Goal: Task Accomplishment & Management: Manage account settings

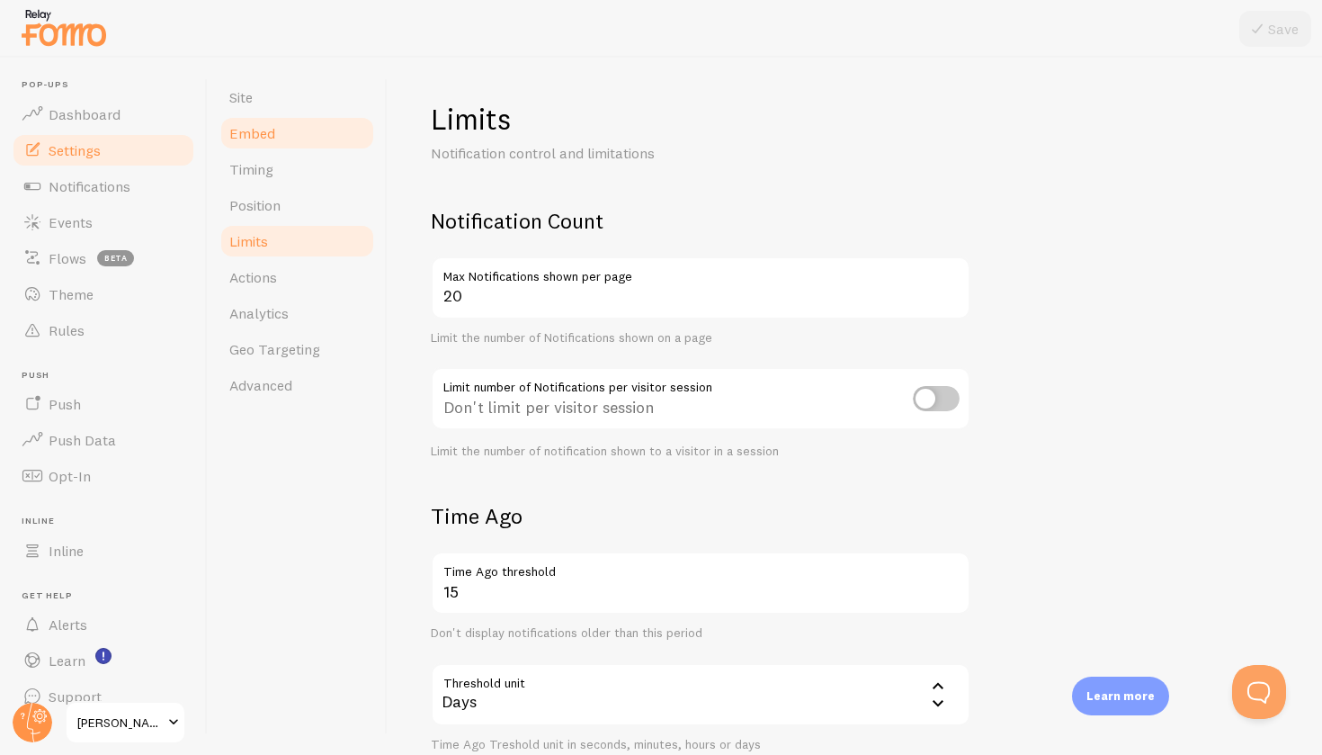
click at [290, 131] on link "Embed" at bounding box center [297, 133] width 157 height 36
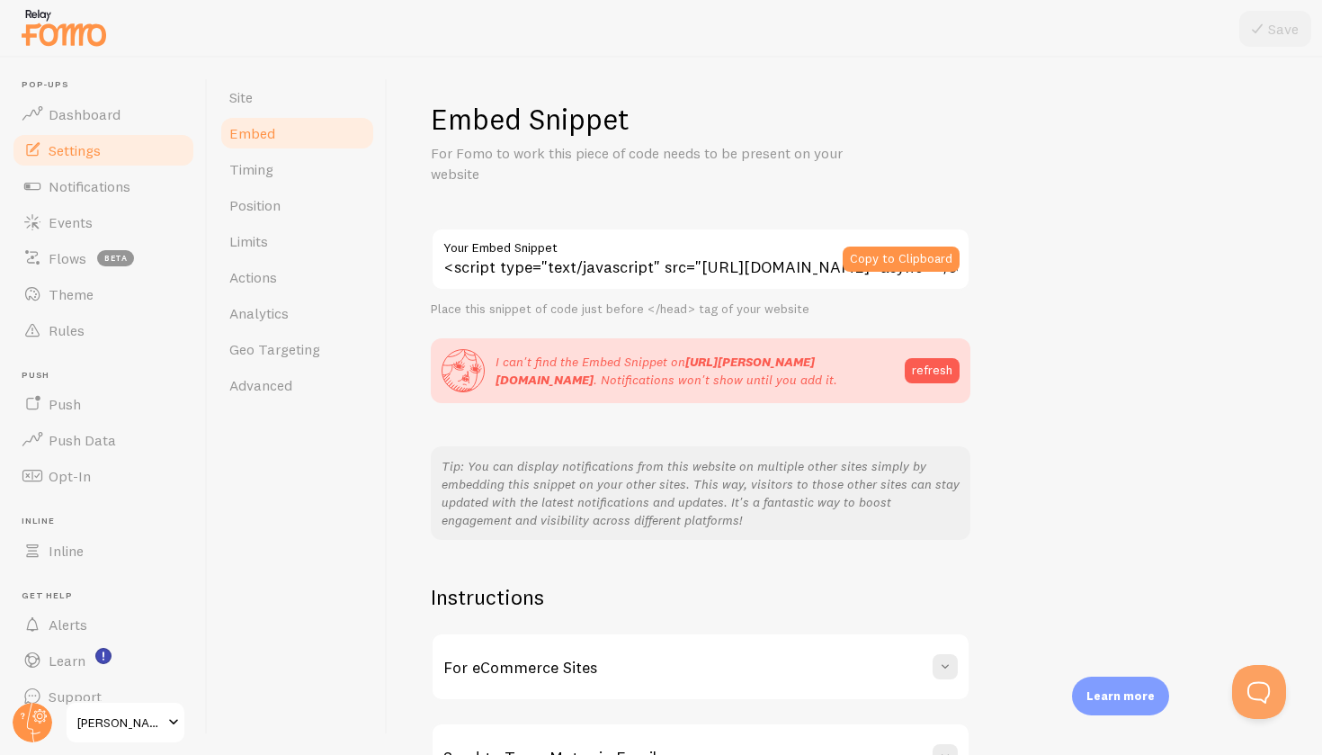
click at [456, 263] on input "<script type="text/javascript" src="[URL][DOMAIN_NAME]" async></script>" at bounding box center [701, 259] width 540 height 63
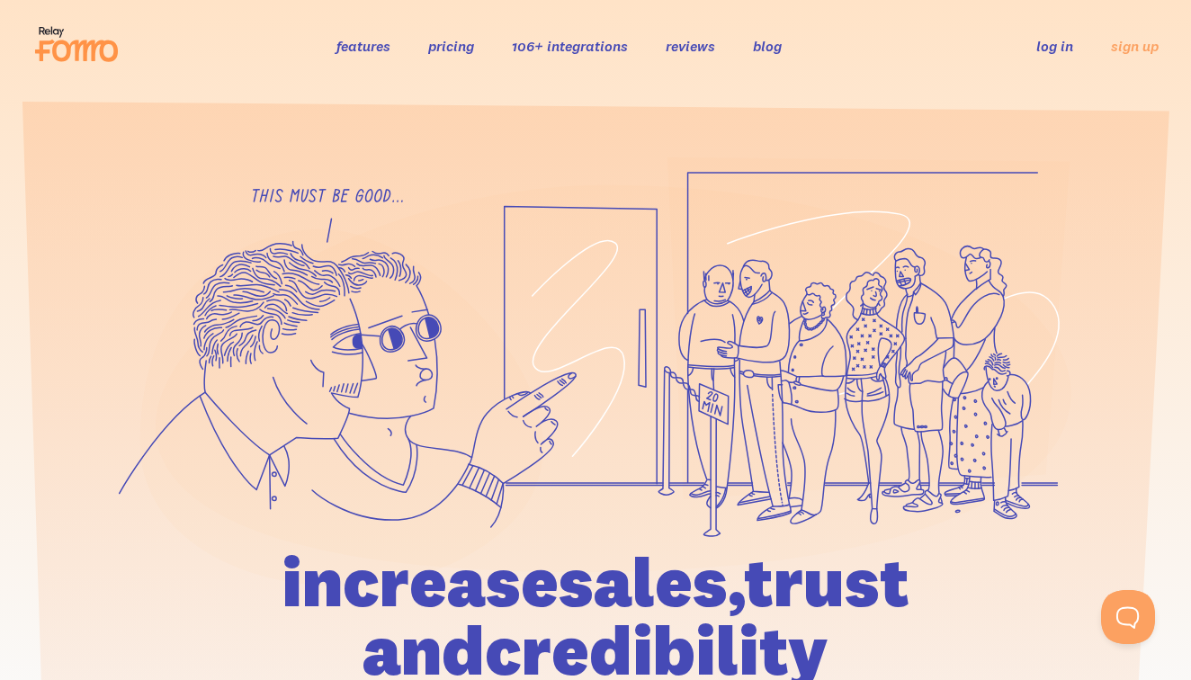
click at [1066, 47] on link "log in" at bounding box center [1054, 46] width 37 height 18
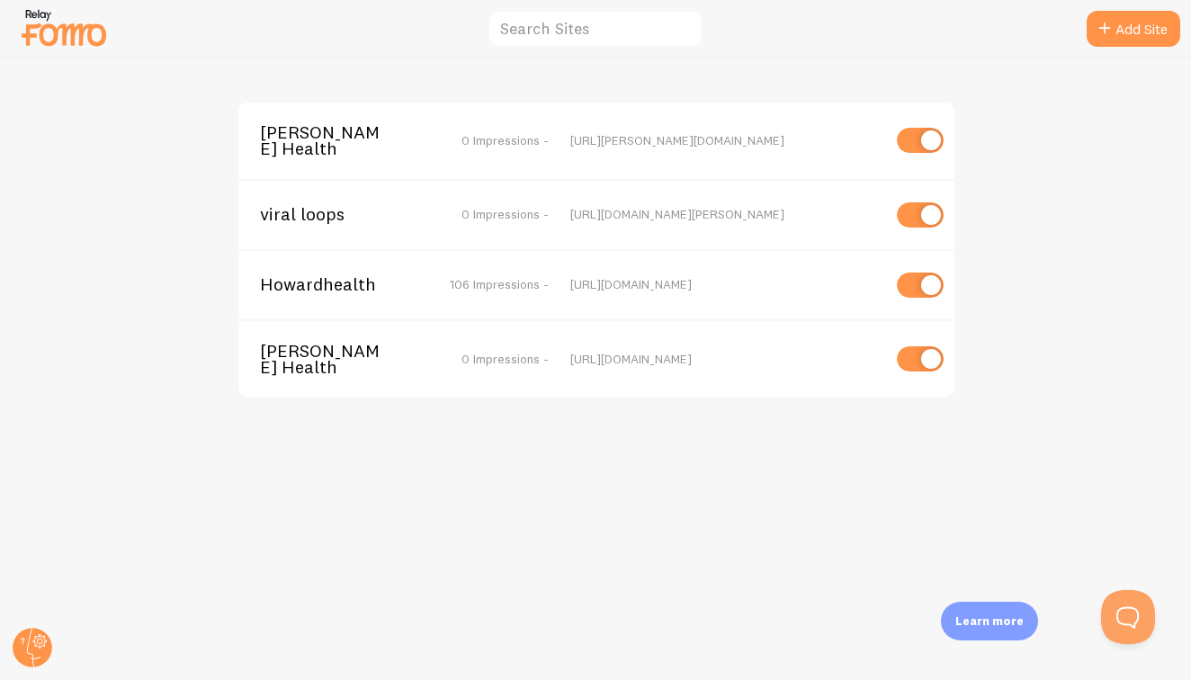
click at [650, 210] on div "[URL][DOMAIN_NAME][PERSON_NAME]" at bounding box center [725, 214] width 310 height 16
click at [317, 141] on span "[PERSON_NAME] Health" at bounding box center [332, 140] width 145 height 33
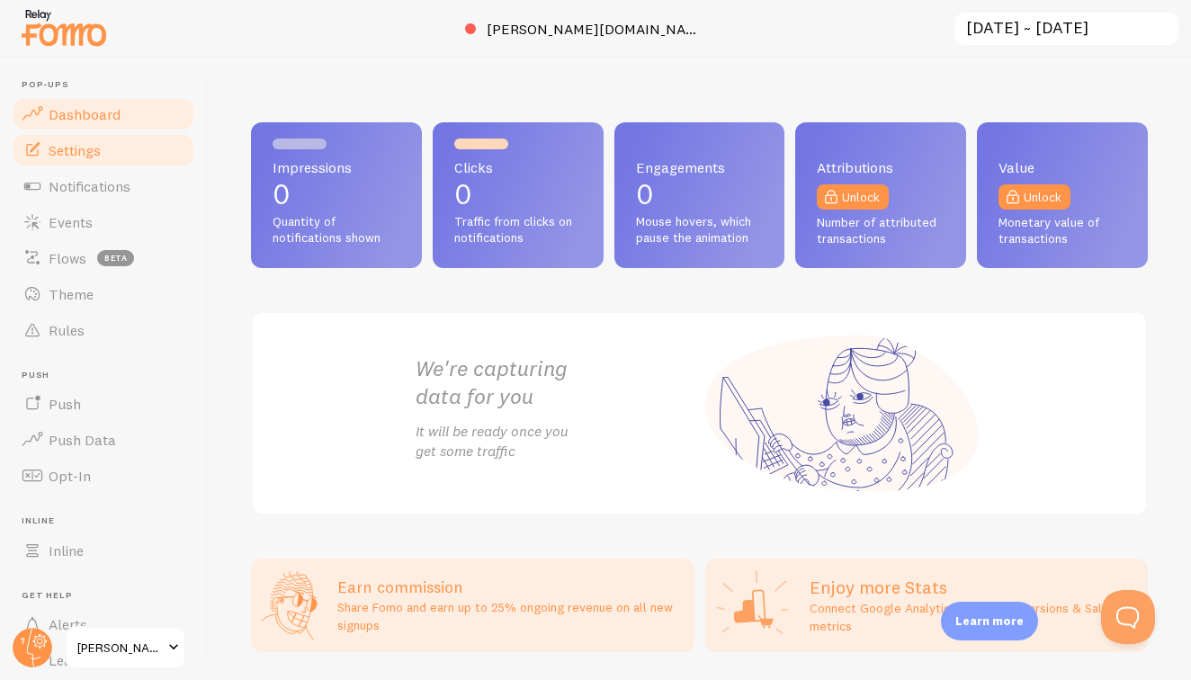
click at [58, 149] on span "Settings" at bounding box center [75, 150] width 52 height 18
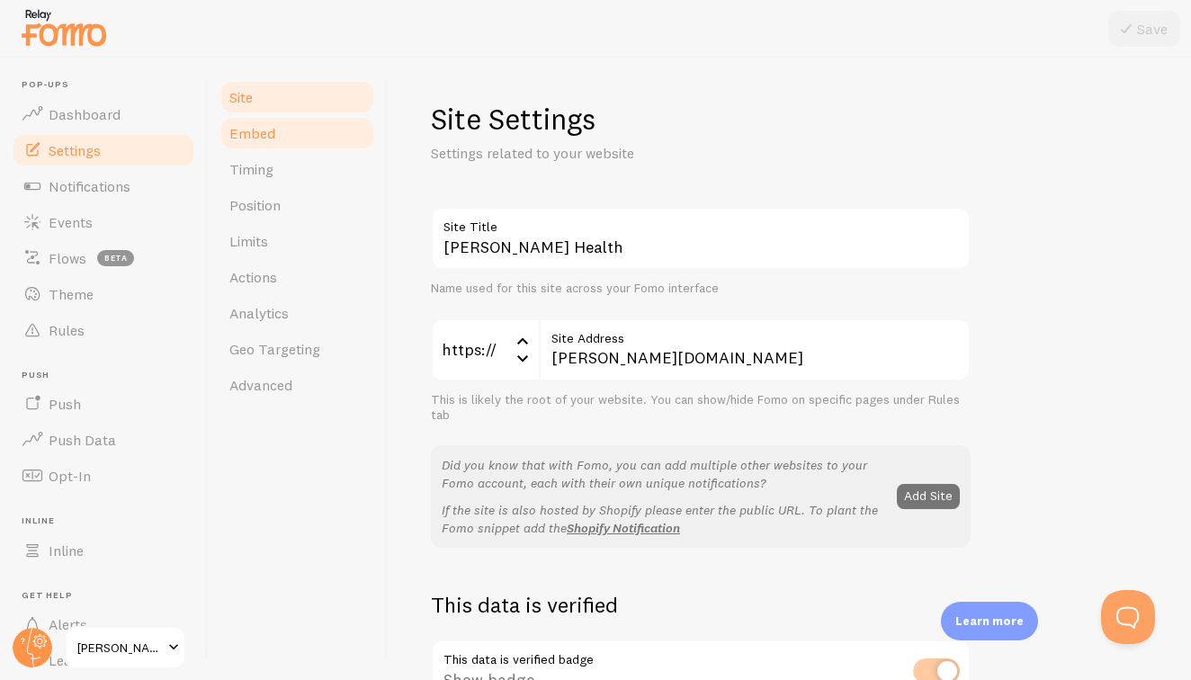
click at [250, 138] on span "Embed" at bounding box center [252, 133] width 46 height 18
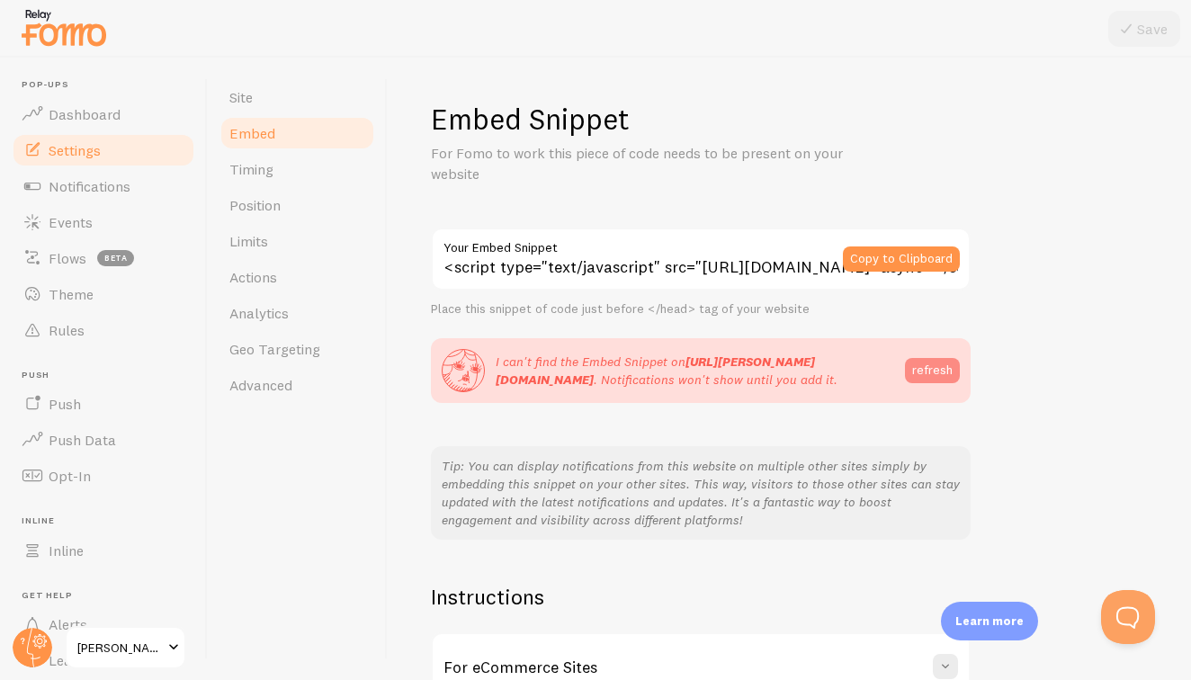
click at [934, 364] on button "refresh" at bounding box center [932, 370] width 55 height 25
click at [1050, 427] on div "Embed Snippet For Fomo to work this piece of code needs to be present on your w…" at bounding box center [789, 446] width 717 height 690
click at [904, 255] on button "Copy to Clipboard" at bounding box center [901, 258] width 117 height 25
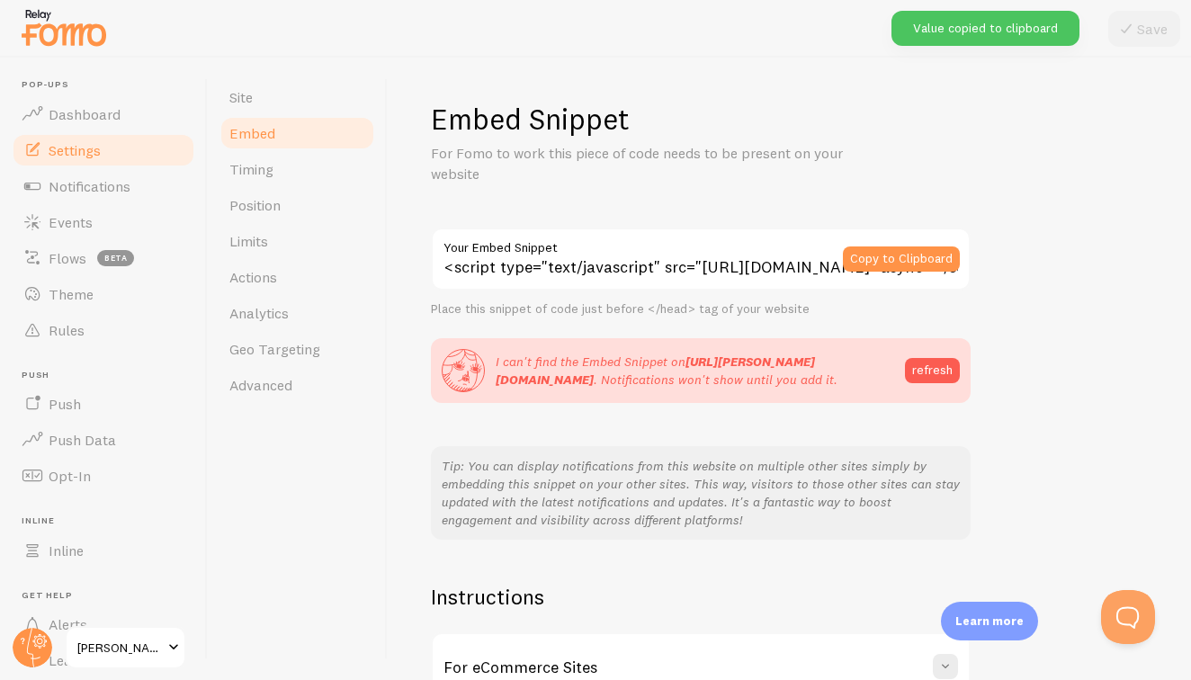
click at [926, 349] on div "I can't find the Embed Snippet on [URL][PERSON_NAME][DOMAIN_NAME] . Notificatio…" at bounding box center [701, 370] width 518 height 43
click at [928, 379] on button "refresh" at bounding box center [932, 370] width 55 height 25
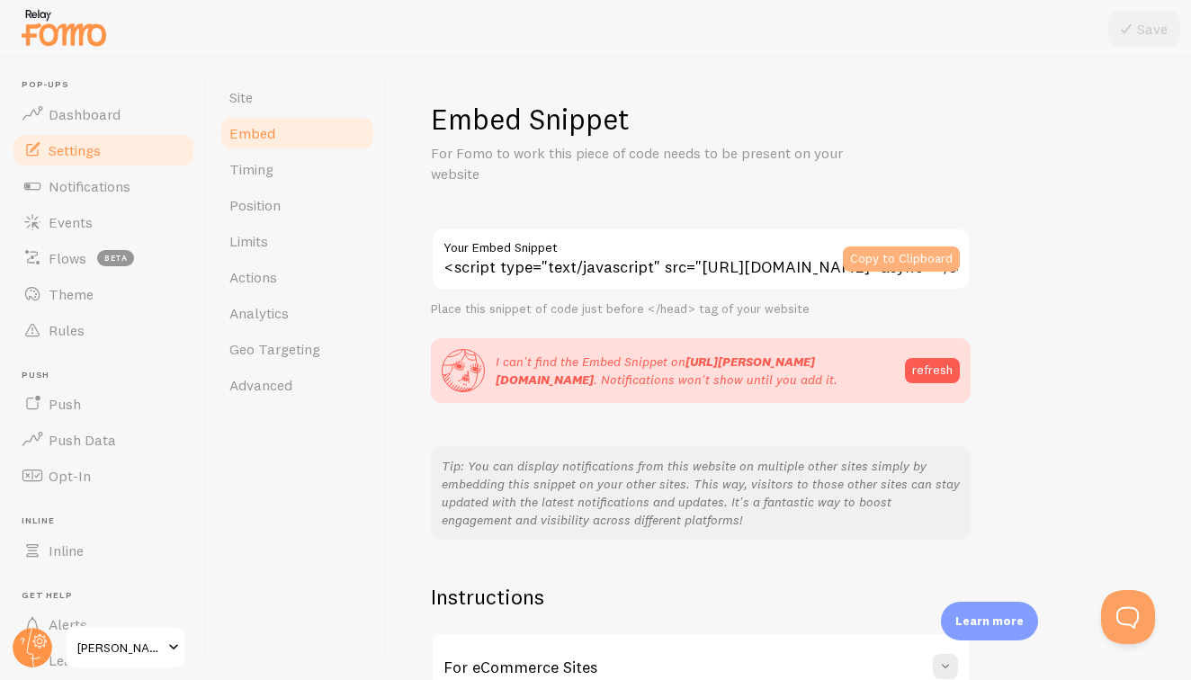
click at [907, 262] on button "Copy to Clipboard" at bounding box center [901, 258] width 117 height 25
click at [906, 250] on button "Copy to Clipboard" at bounding box center [901, 258] width 117 height 25
click at [925, 367] on button "refresh" at bounding box center [932, 370] width 55 height 25
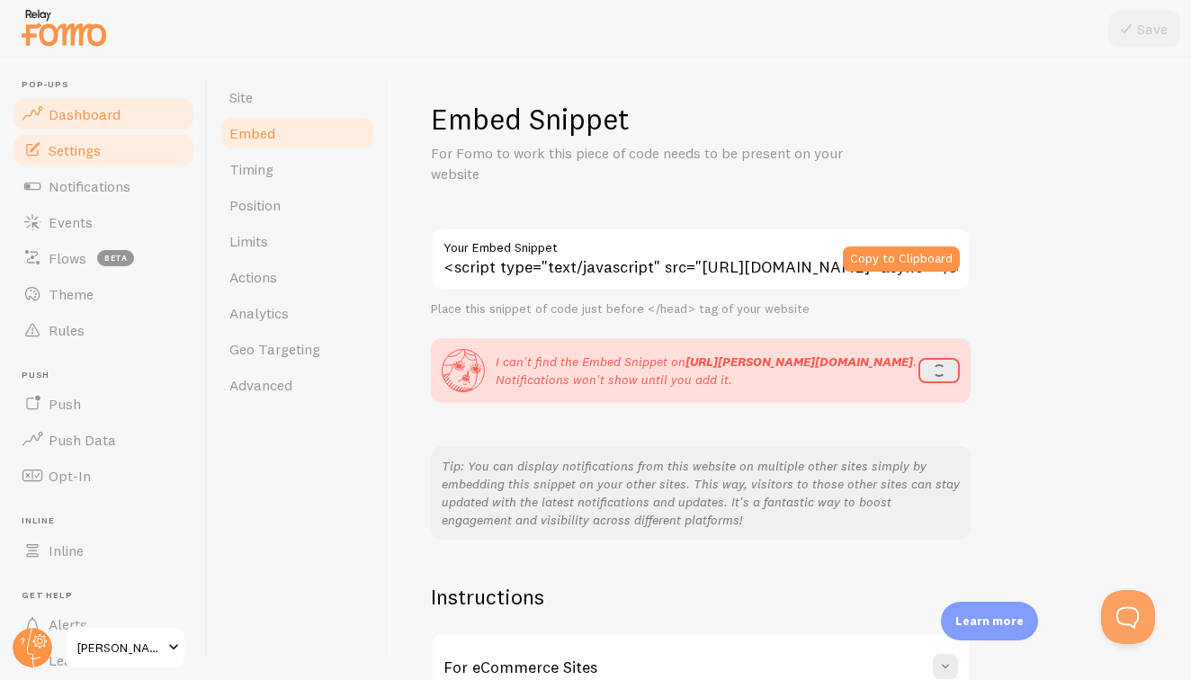
click at [80, 108] on span "Dashboard" at bounding box center [85, 114] width 72 height 18
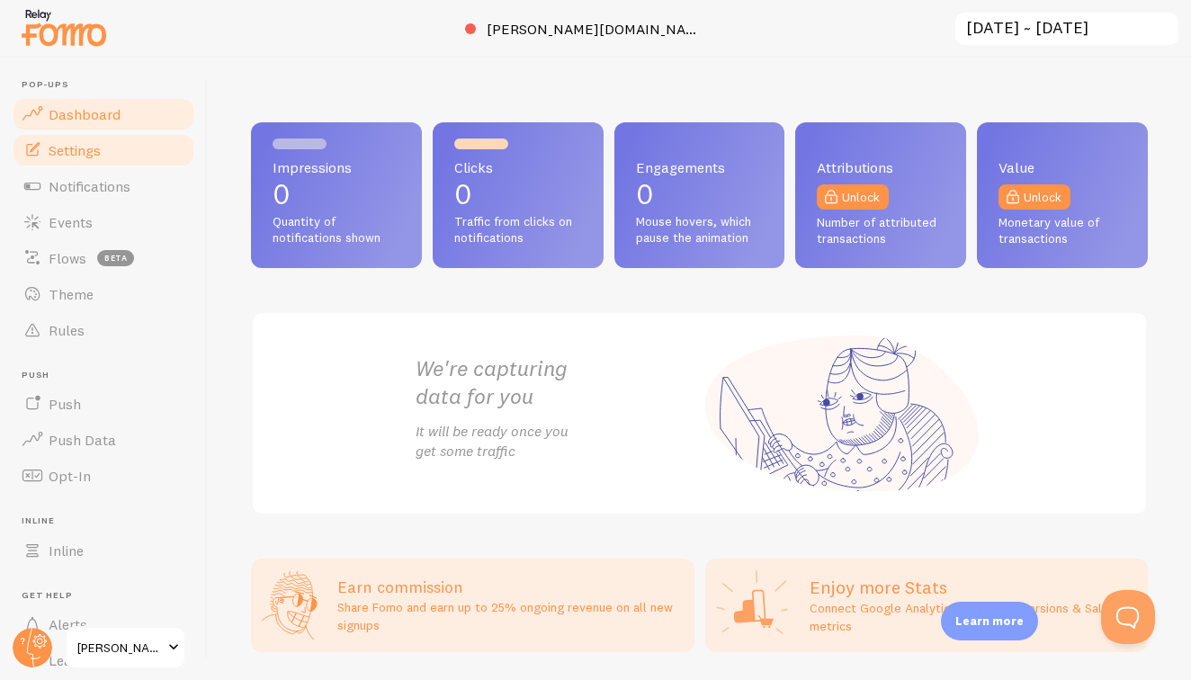
click at [87, 148] on span "Settings" at bounding box center [75, 150] width 52 height 18
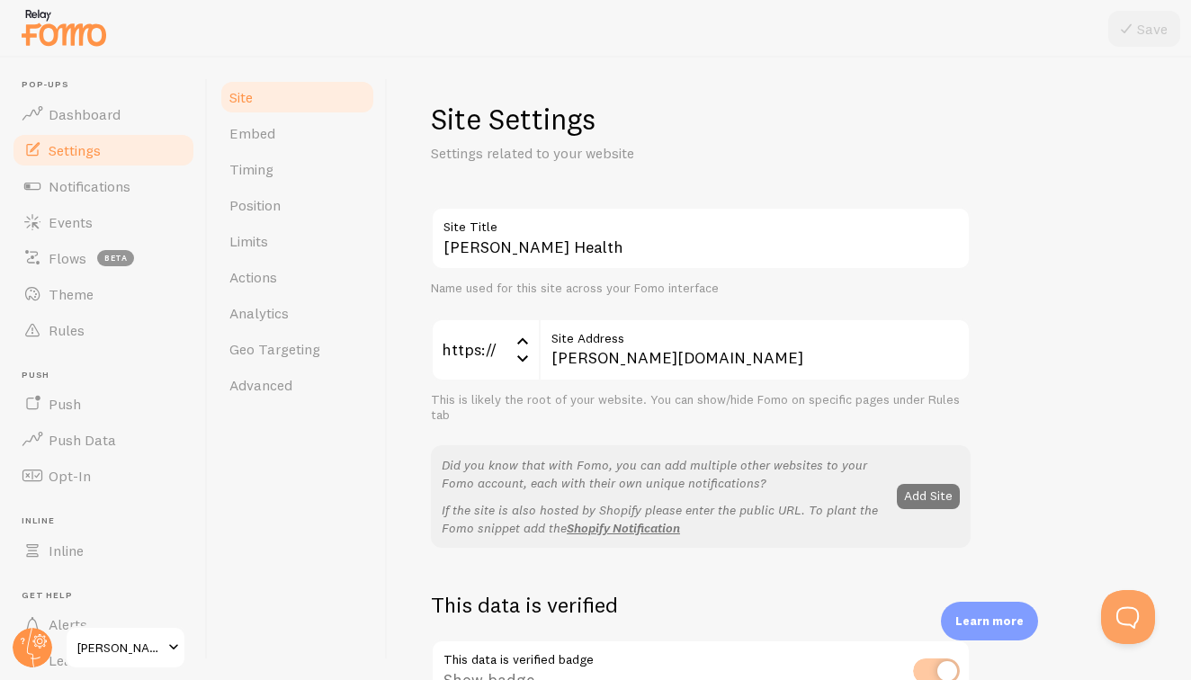
click at [922, 490] on button "Add Site" at bounding box center [928, 496] width 63 height 25
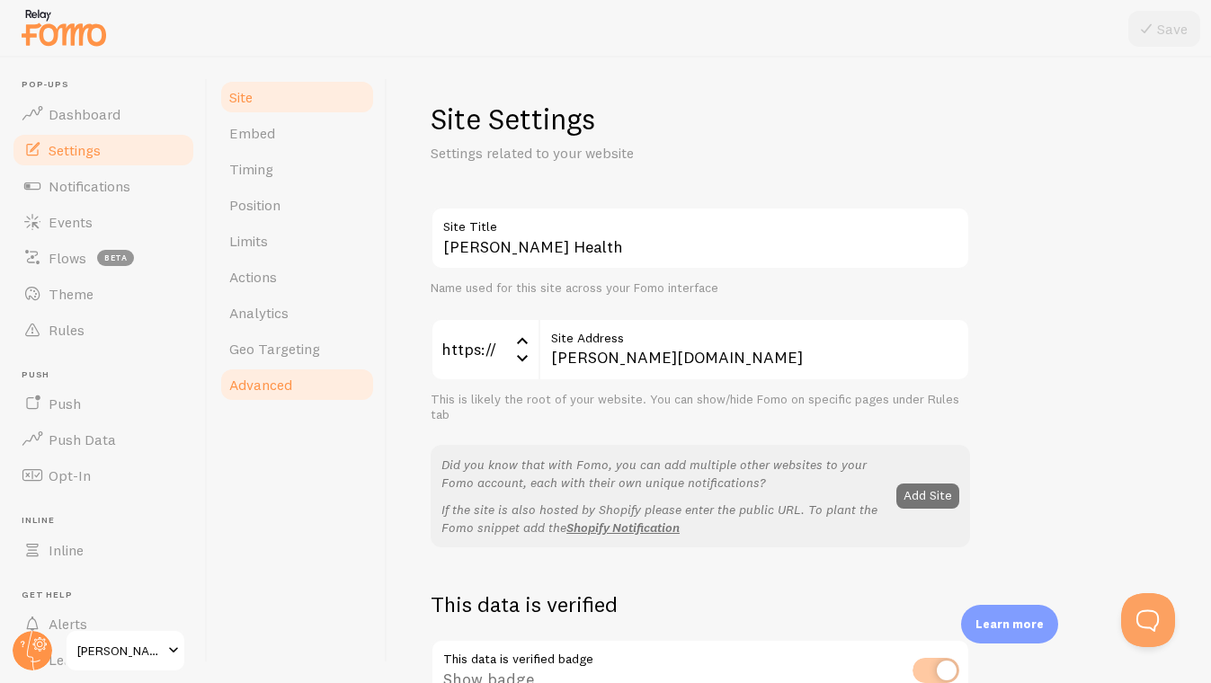
click at [278, 382] on span "Advanced" at bounding box center [260, 385] width 63 height 18
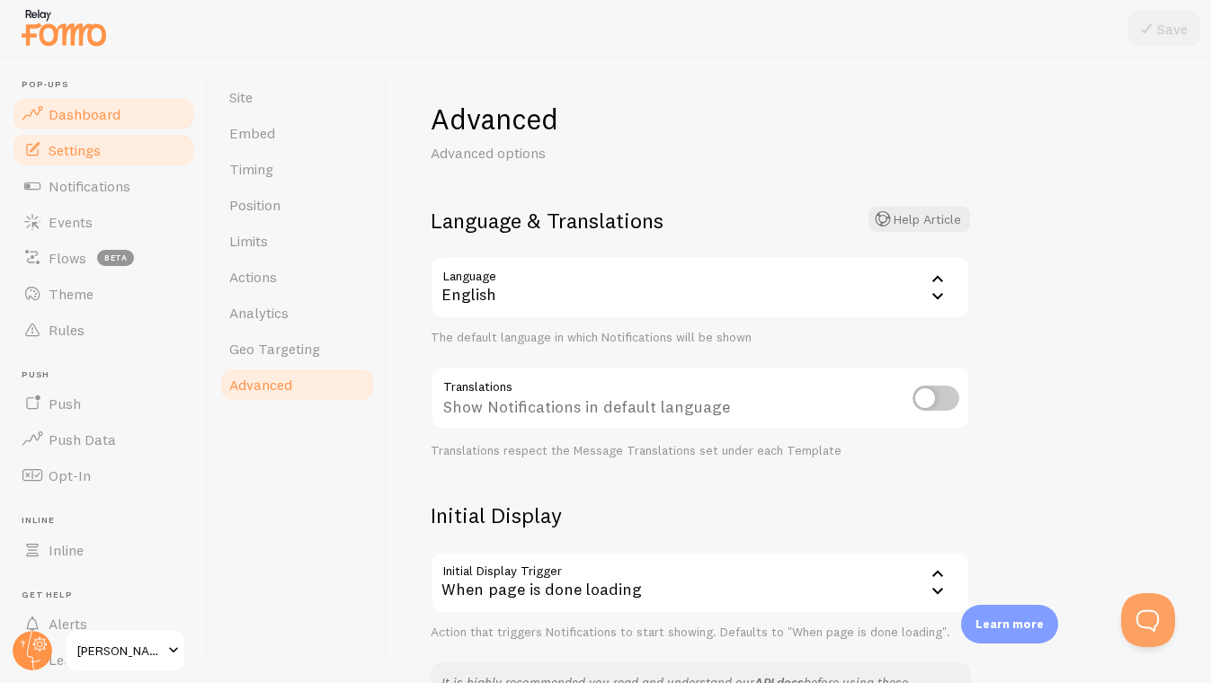
click at [74, 118] on span "Dashboard" at bounding box center [85, 114] width 72 height 18
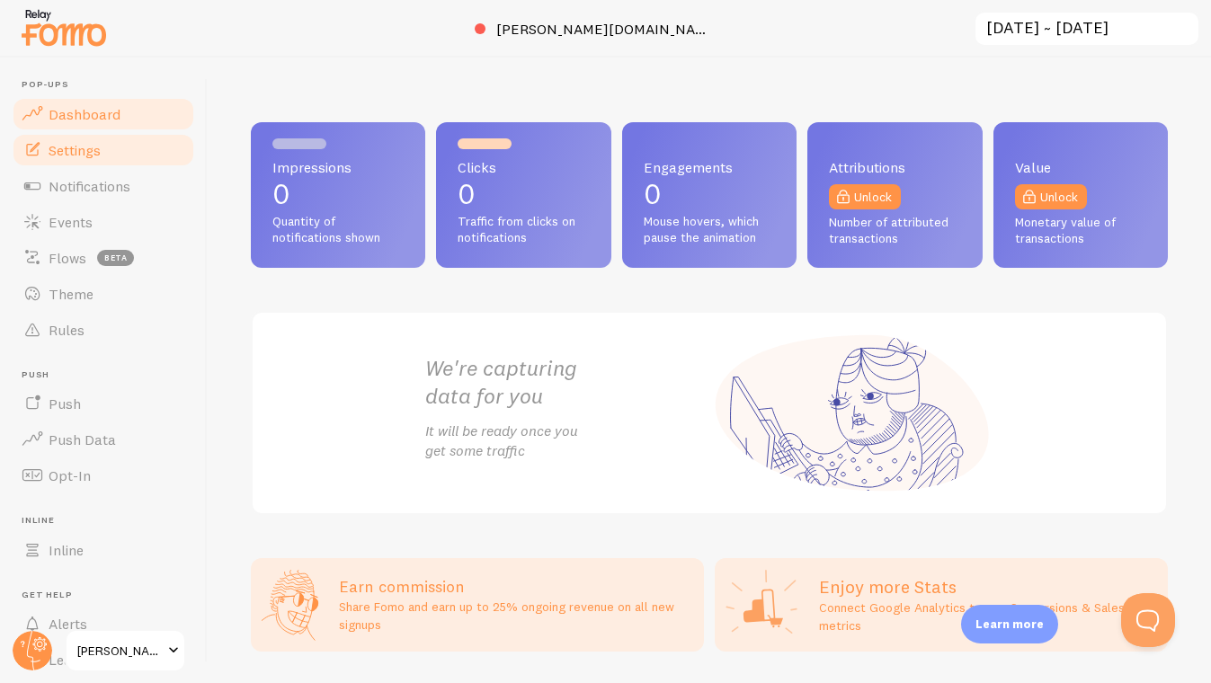
click at [71, 156] on span "Settings" at bounding box center [75, 150] width 52 height 18
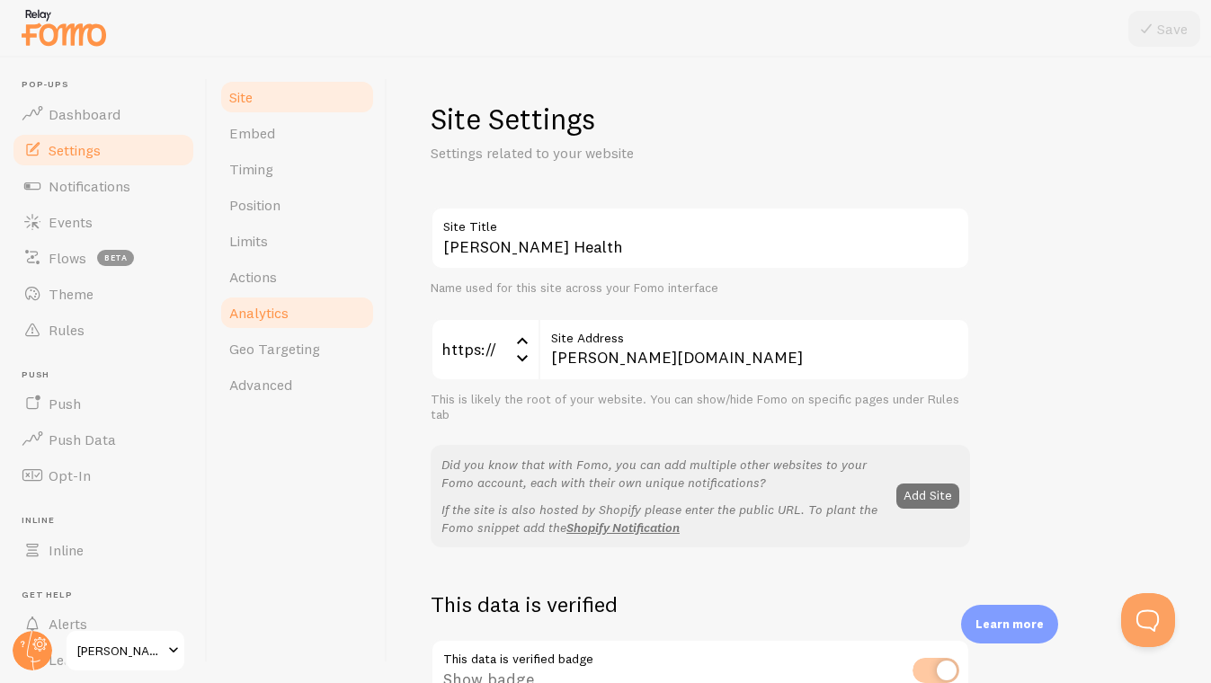
click at [275, 317] on span "Analytics" at bounding box center [258, 313] width 59 height 18
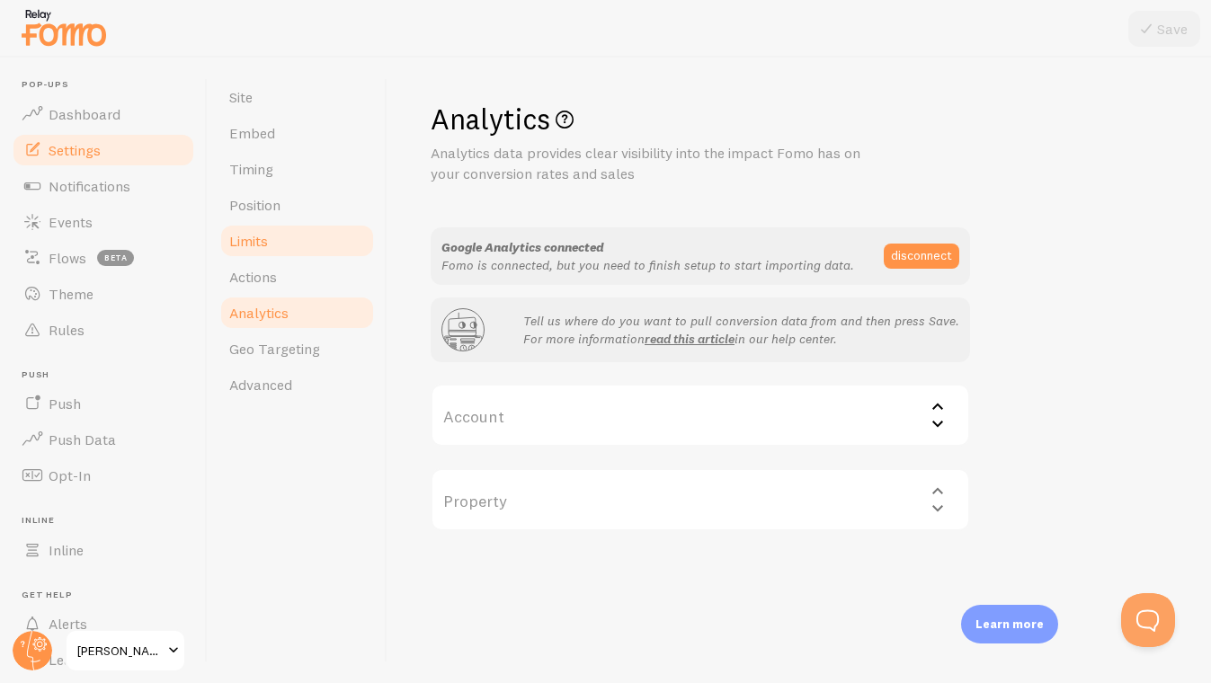
click at [246, 248] on span "Limits" at bounding box center [248, 241] width 39 height 18
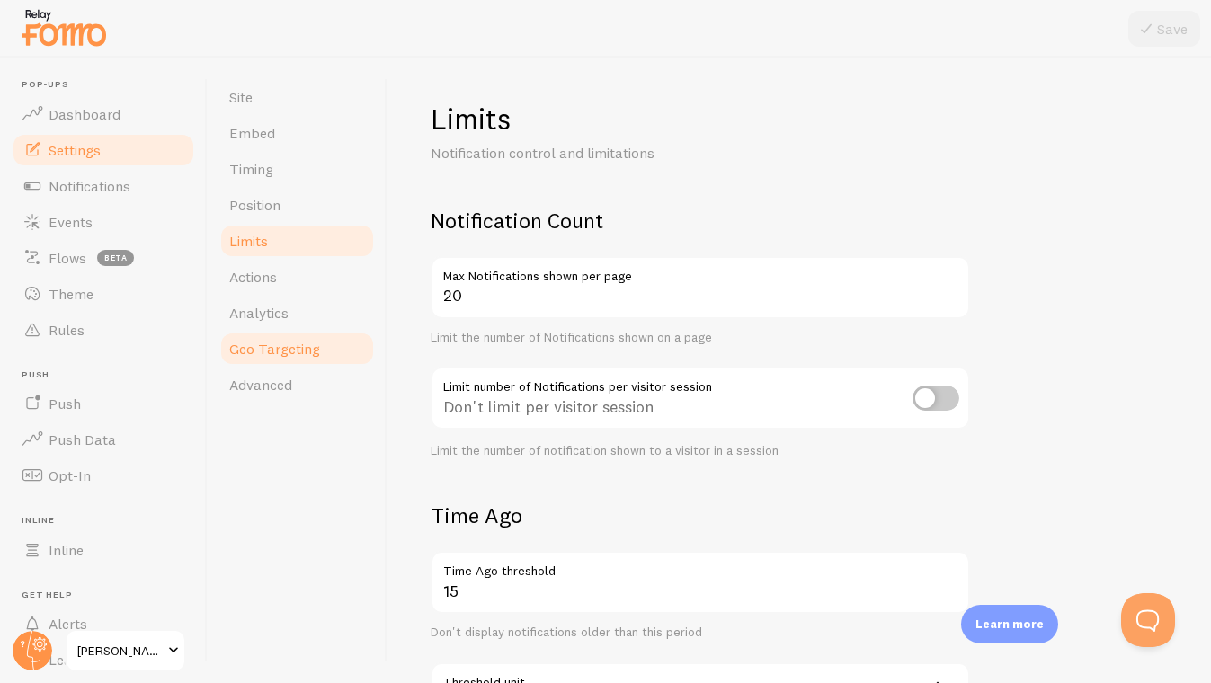
click at [274, 341] on span "Geo Targeting" at bounding box center [274, 349] width 91 height 18
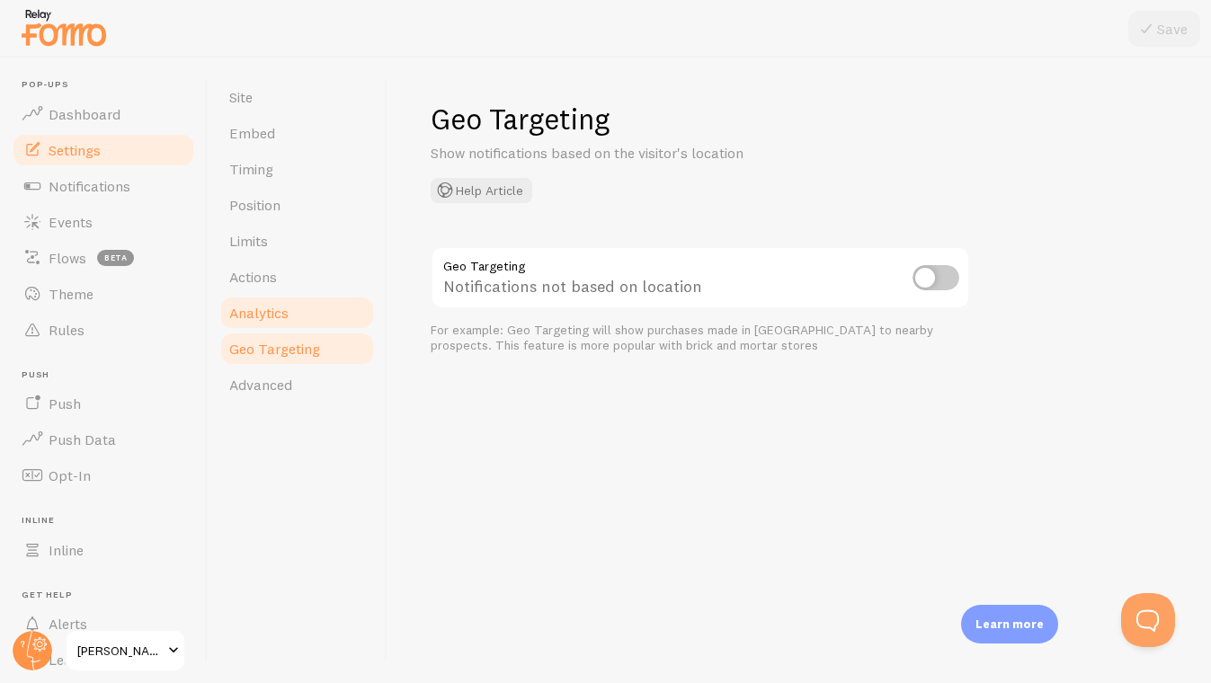
click at [266, 298] on link "Analytics" at bounding box center [297, 313] width 157 height 36
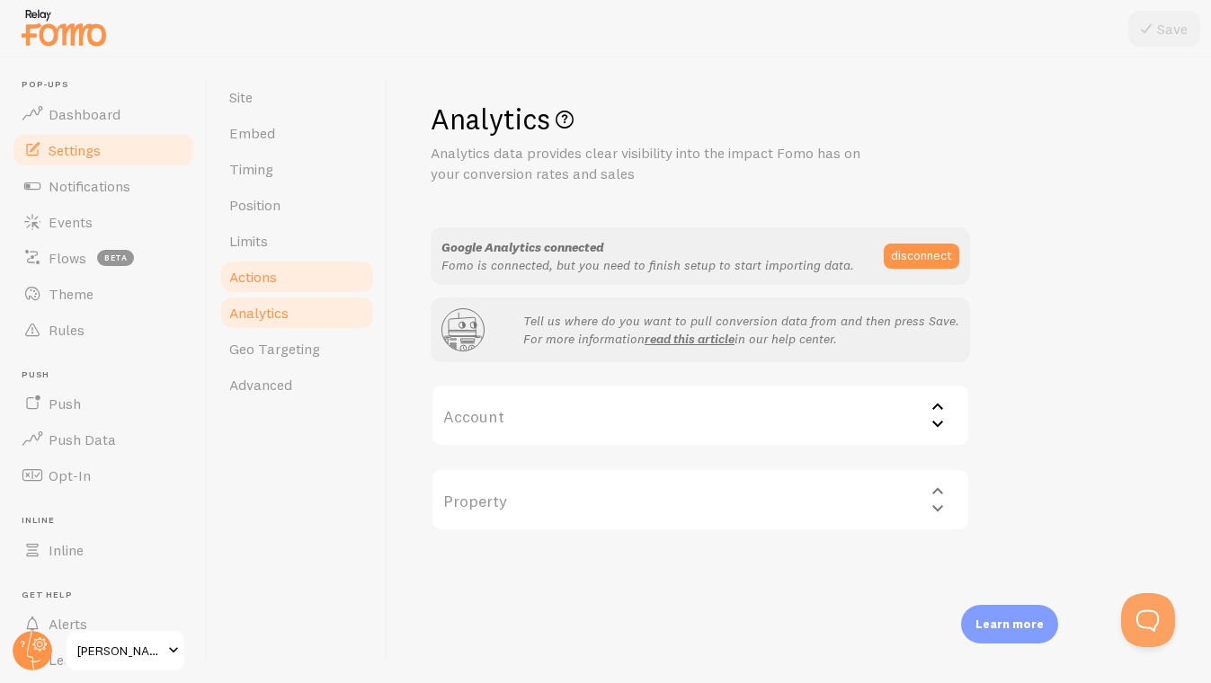
click at [254, 259] on link "Actions" at bounding box center [297, 277] width 157 height 36
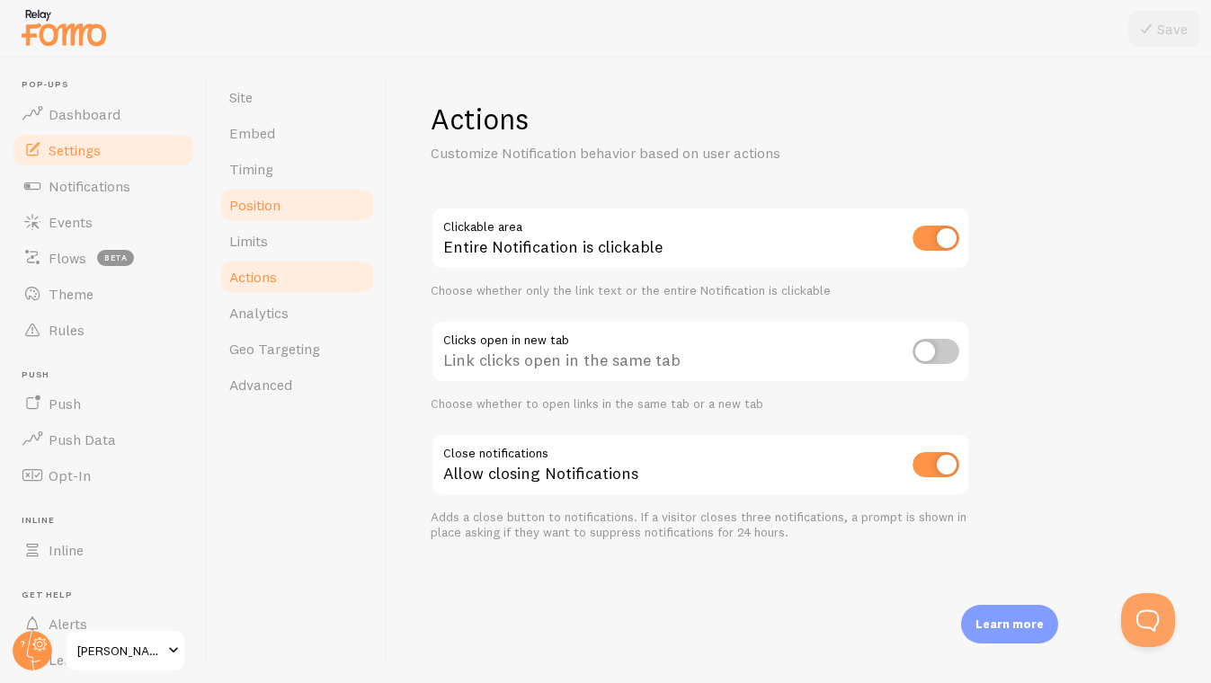
click at [242, 220] on link "Position" at bounding box center [297, 205] width 157 height 36
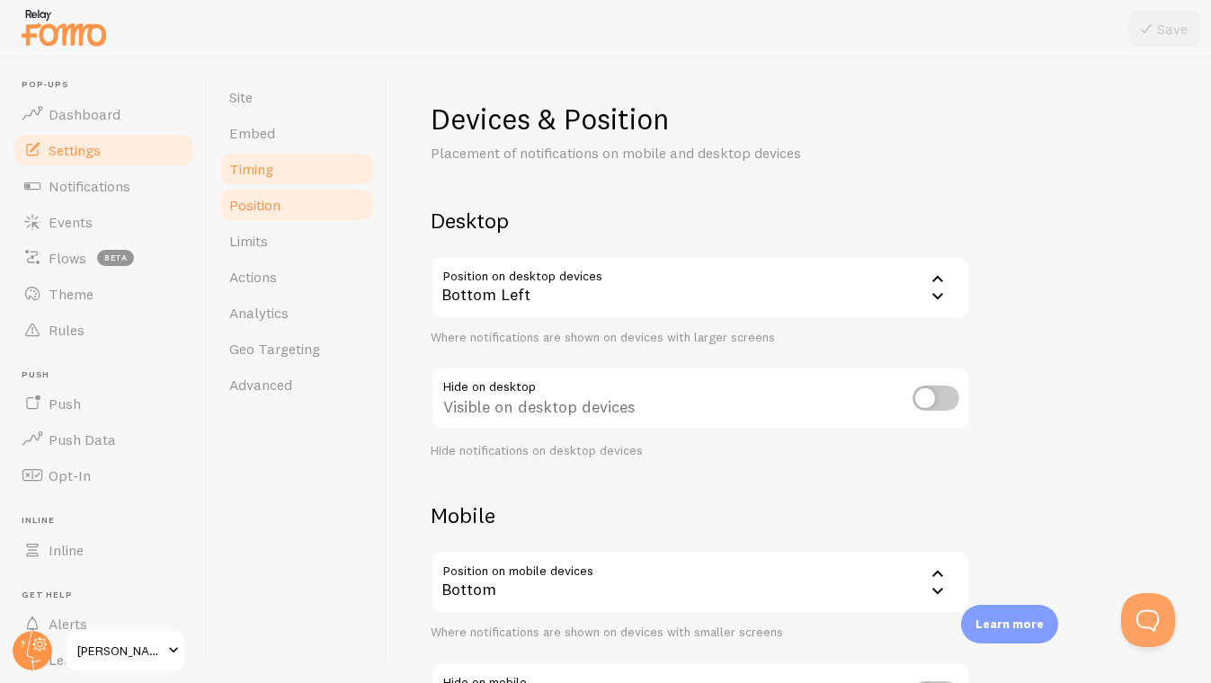
click at [239, 168] on span "Timing" at bounding box center [251, 169] width 44 height 18
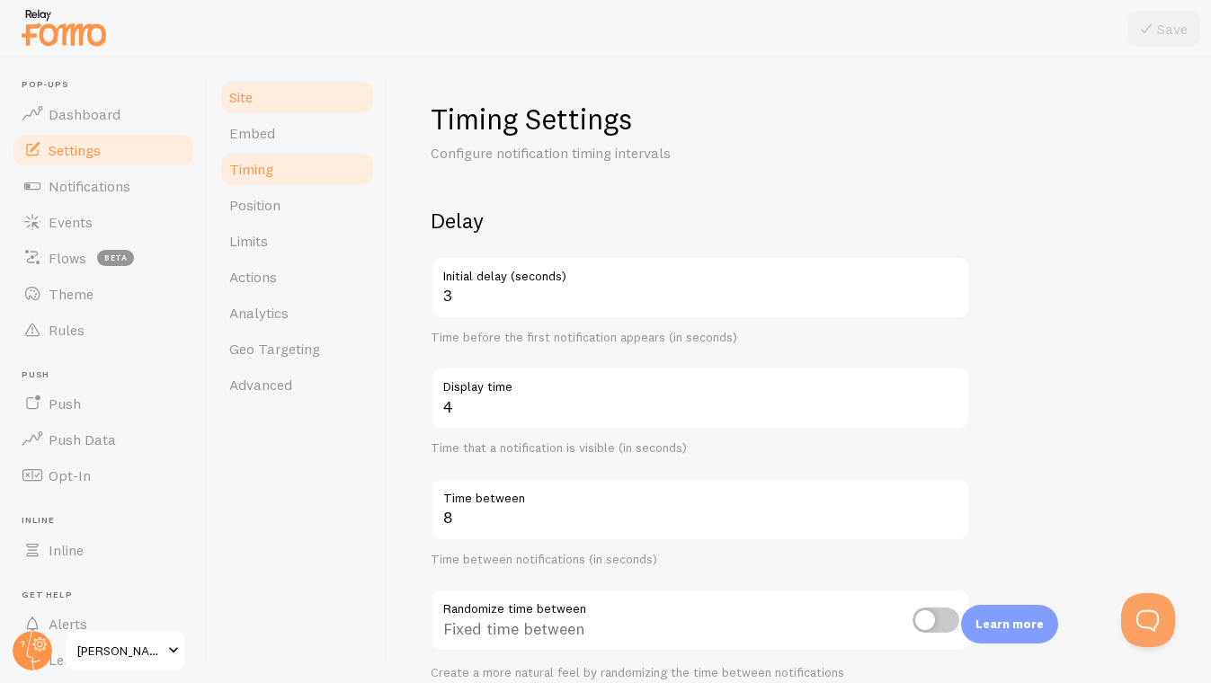
click at [245, 106] on link "Site" at bounding box center [297, 97] width 157 height 36
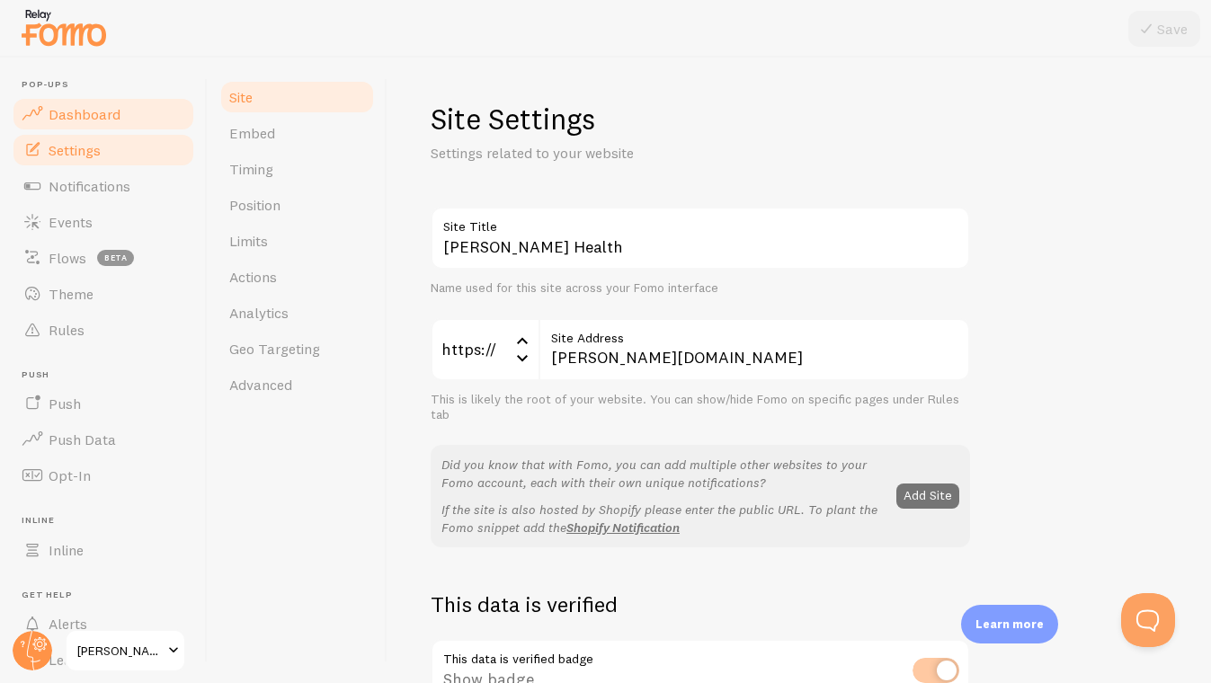
click at [89, 117] on span "Dashboard" at bounding box center [85, 114] width 72 height 18
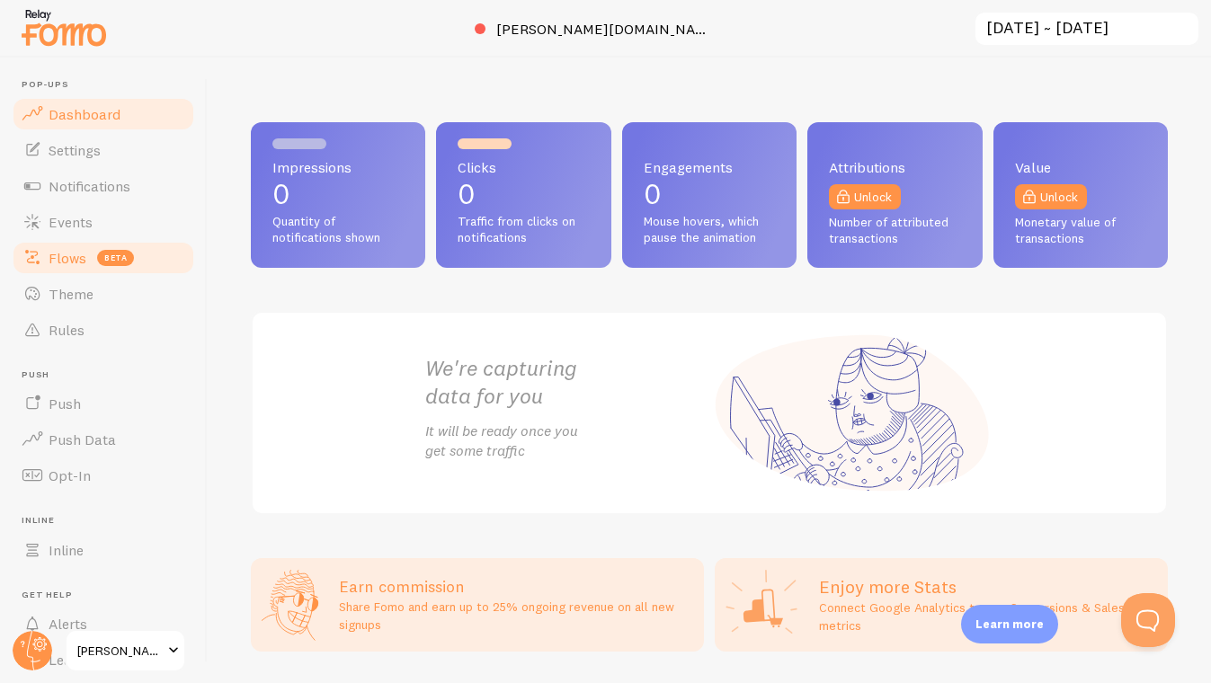
click at [66, 251] on span "Flows" at bounding box center [68, 258] width 38 height 18
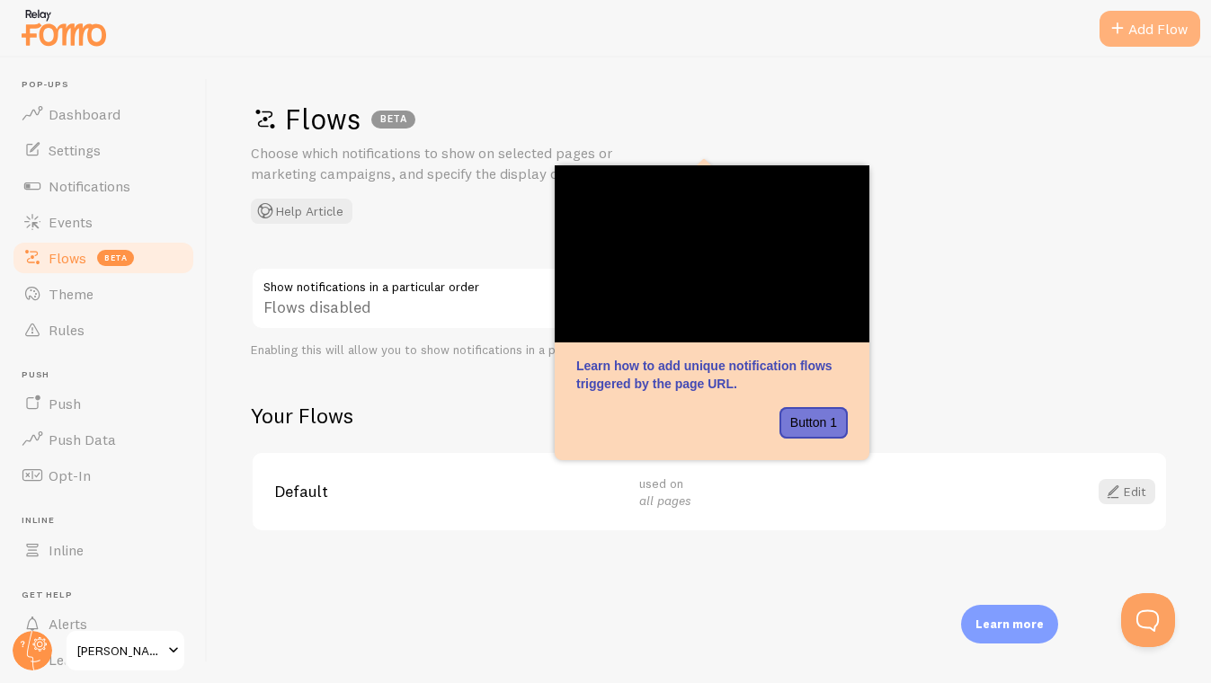
click at [1151, 31] on div "Add Flow" at bounding box center [1150, 29] width 101 height 36
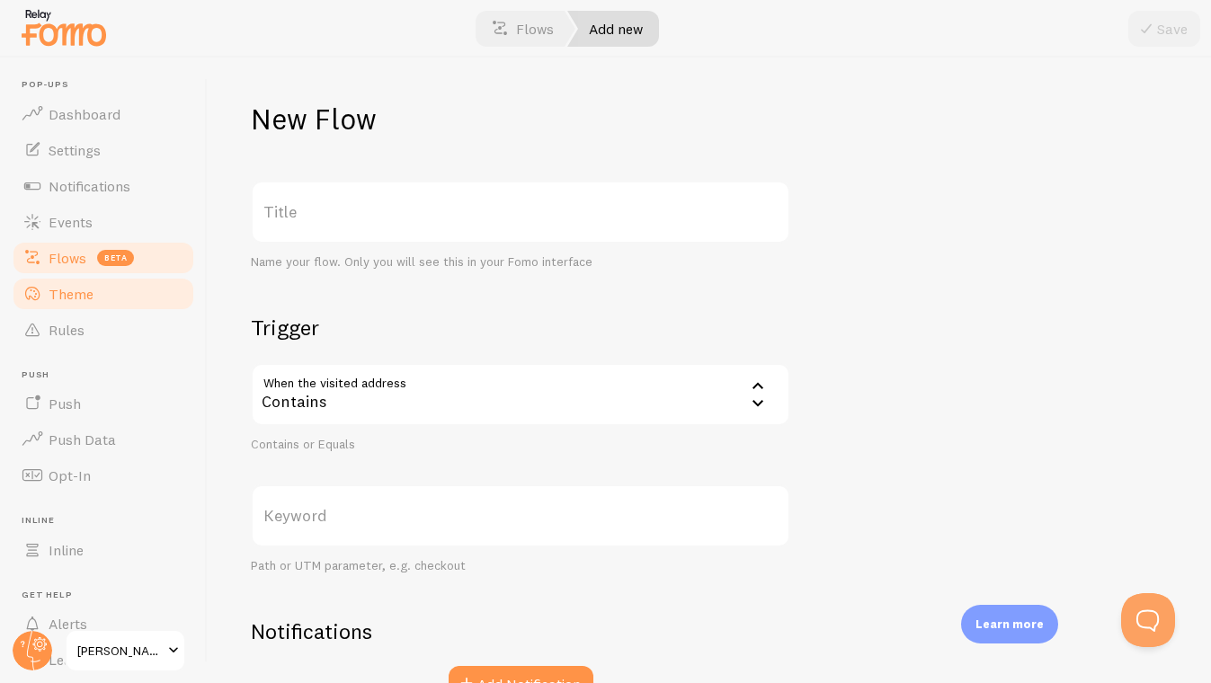
click at [77, 281] on link "Theme" at bounding box center [103, 294] width 185 height 36
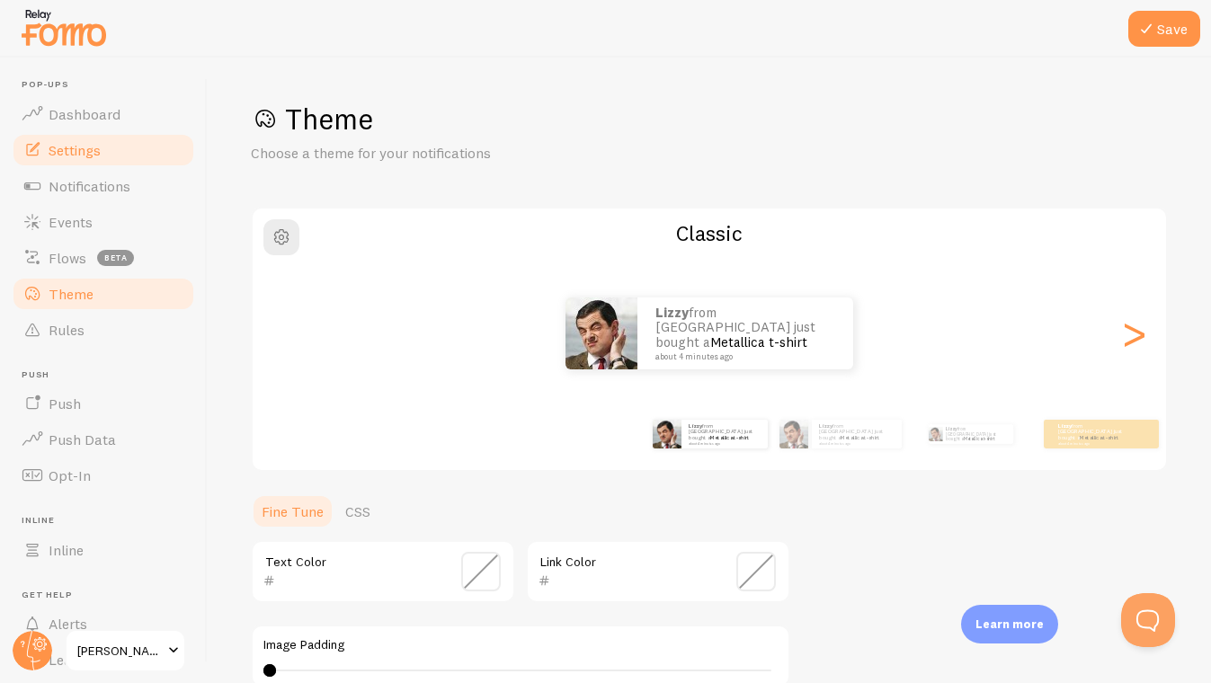
click at [74, 142] on span "Settings" at bounding box center [75, 150] width 52 height 18
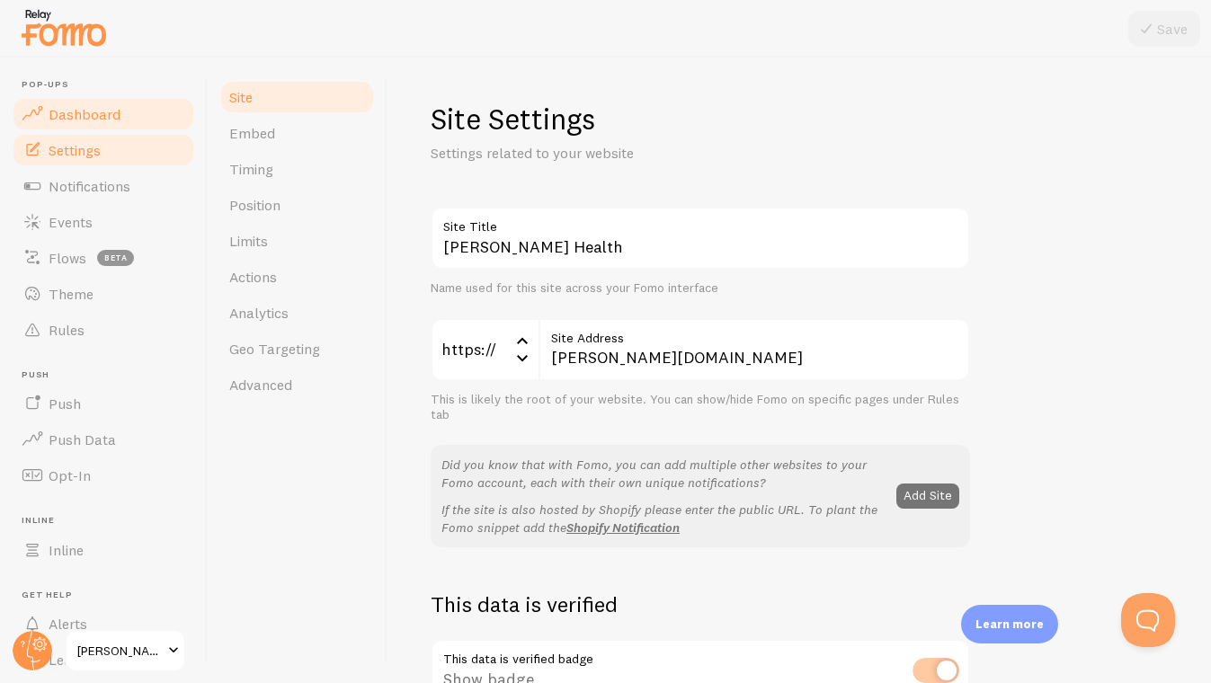
click at [67, 109] on span "Dashboard" at bounding box center [85, 114] width 72 height 18
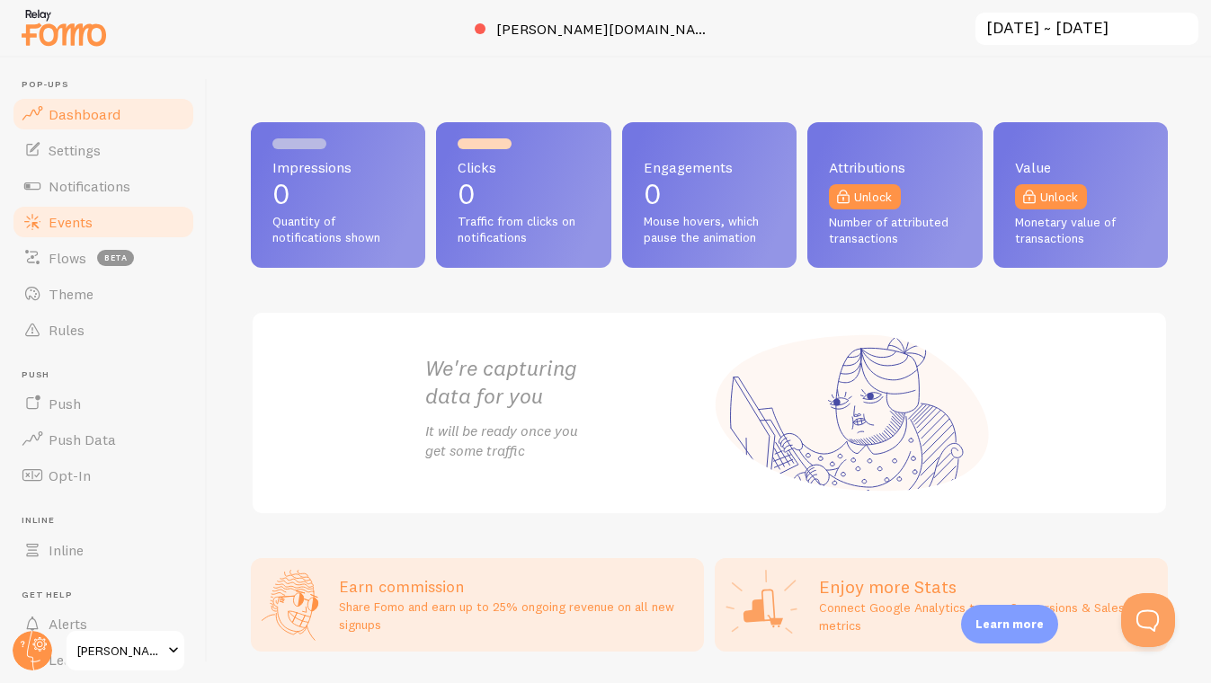
click at [67, 215] on span "Events" at bounding box center [71, 222] width 44 height 18
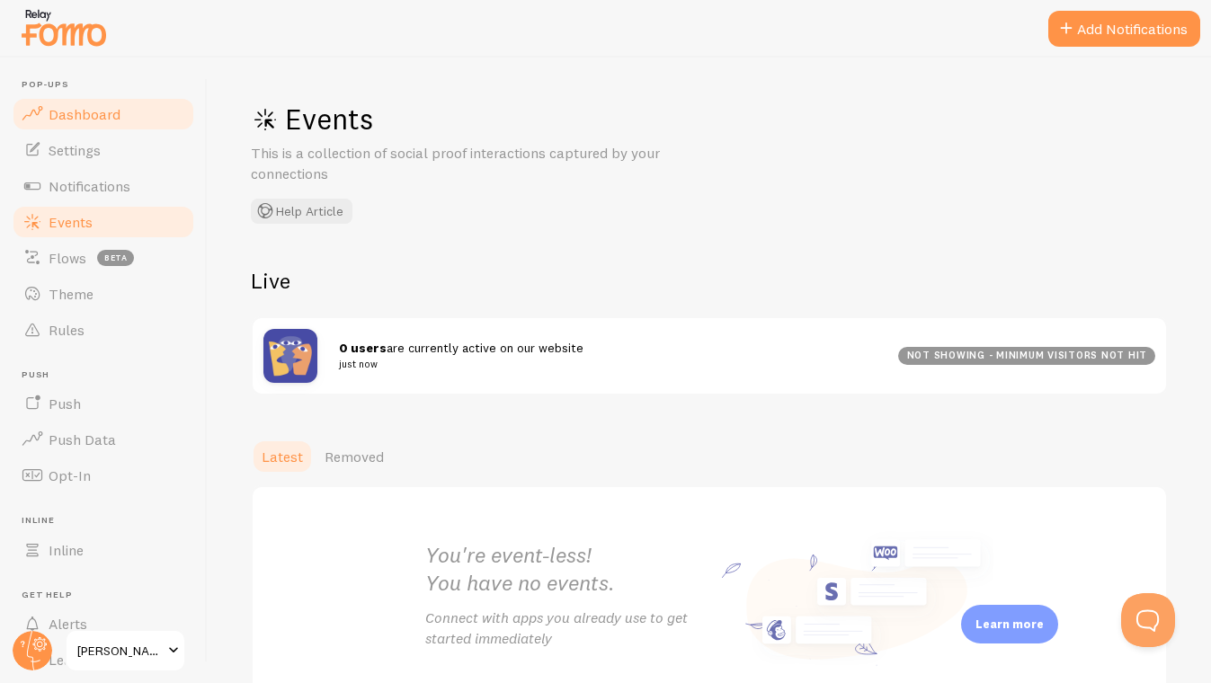
click at [67, 123] on link "Dashboard" at bounding box center [103, 114] width 185 height 36
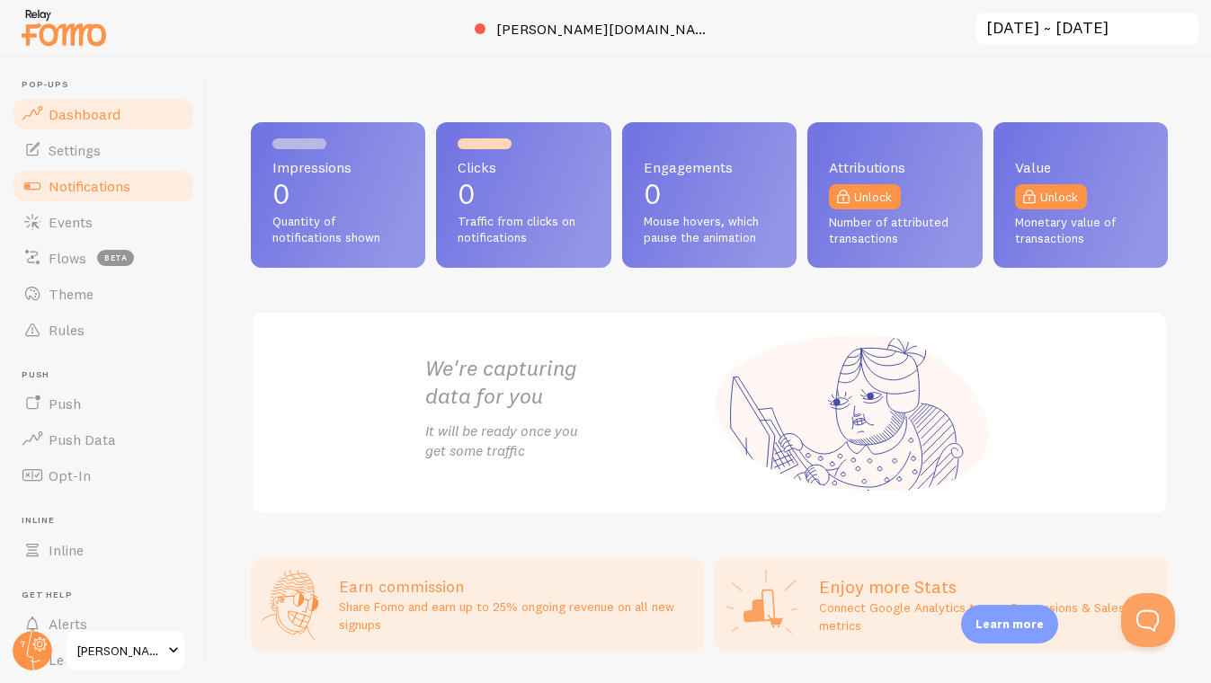
click at [76, 174] on link "Notifications" at bounding box center [103, 186] width 185 height 36
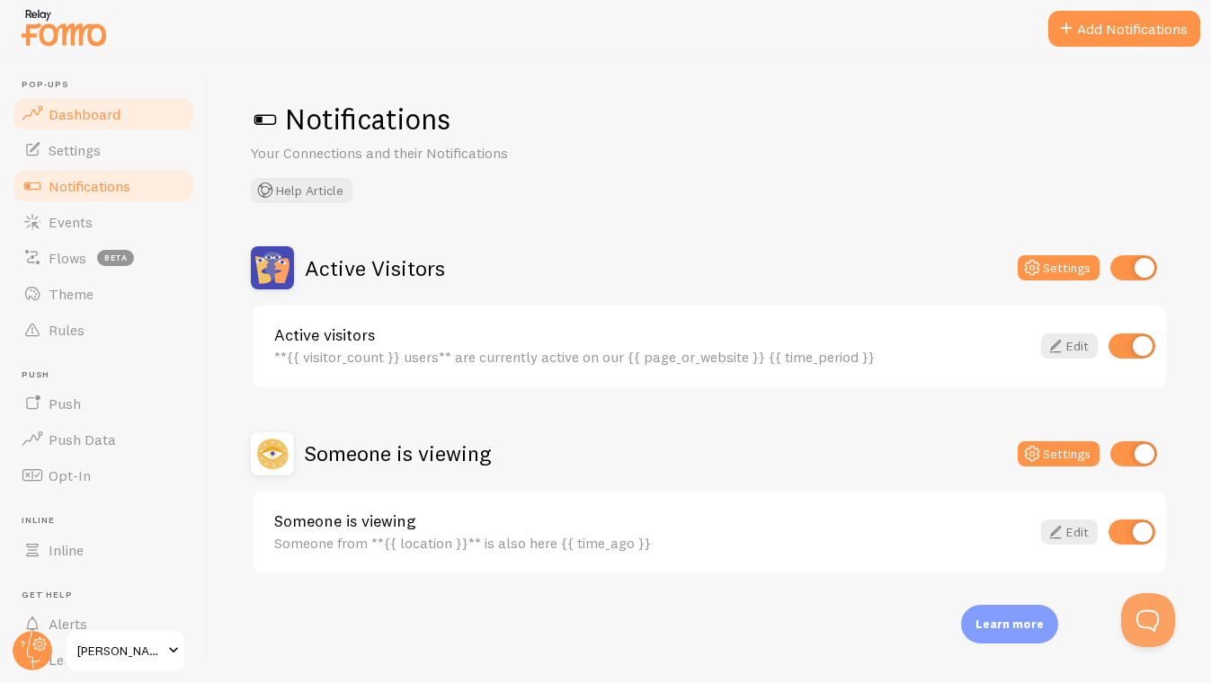
click at [97, 118] on span "Dashboard" at bounding box center [85, 114] width 72 height 18
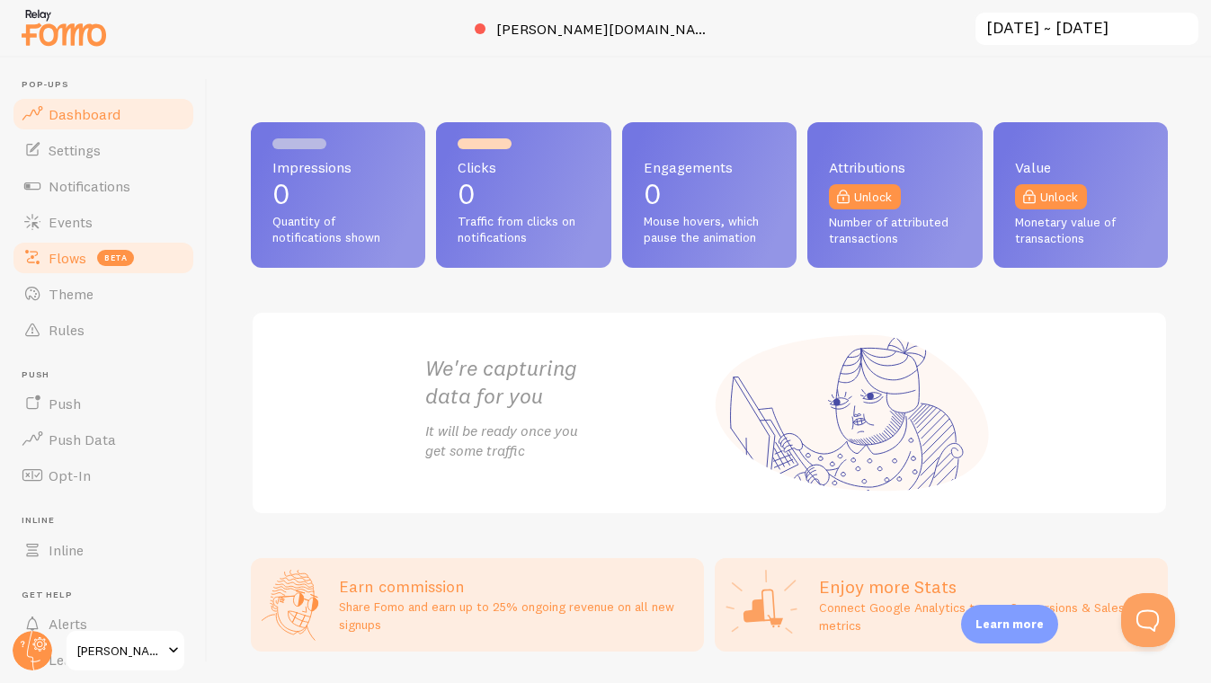
click at [73, 249] on span "Flows" at bounding box center [68, 258] width 38 height 18
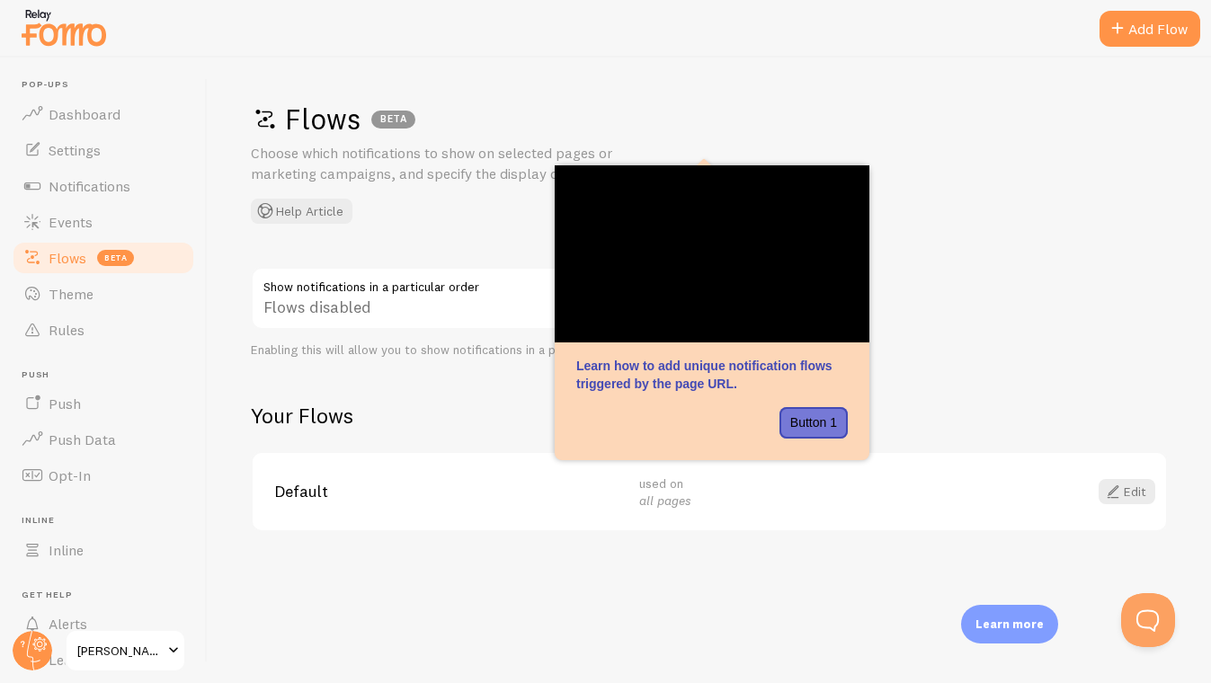
click at [964, 158] on div "Flows BETA Choose which notifications to show on selected pages or marketing ca…" at bounding box center [709, 162] width 917 height 123
click at [920, 296] on div "Flows BETA Choose which notifications to show on selected pages or marketing ca…" at bounding box center [710, 371] width 1004 height 626
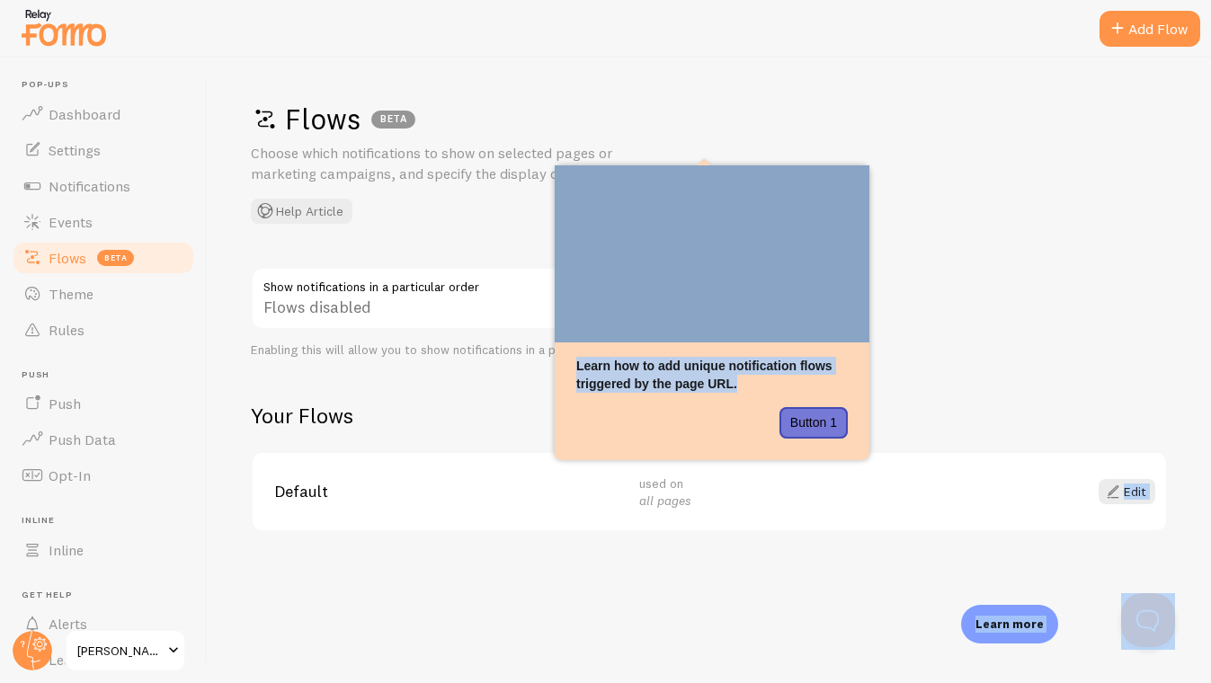
drag, startPoint x: 683, startPoint y: 432, endPoint x: 681, endPoint y: 572, distance: 140.3
click at [681, 572] on body "Pop-ups Dashboard Settings Notifications Events Flows beta Theme Rules [GEOGRAP…" at bounding box center [605, 341] width 1211 height 683
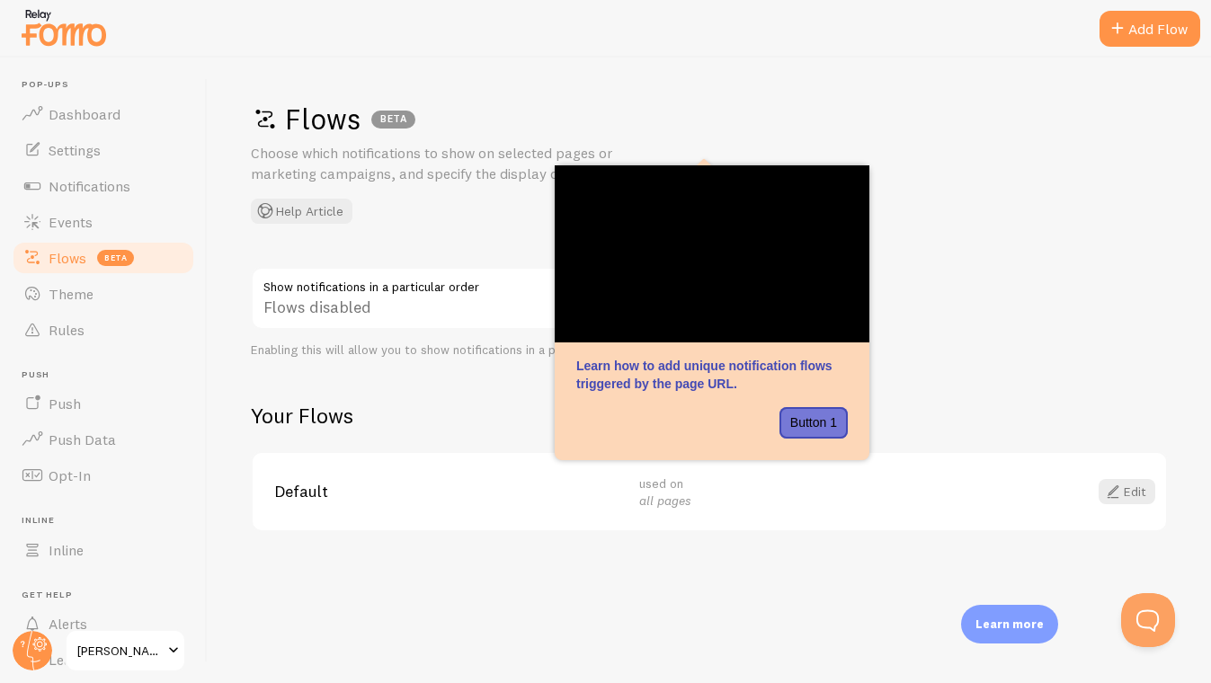
click at [683, 567] on div "Flows BETA Choose which notifications to show on selected pages or marketing ca…" at bounding box center [710, 371] width 1004 height 626
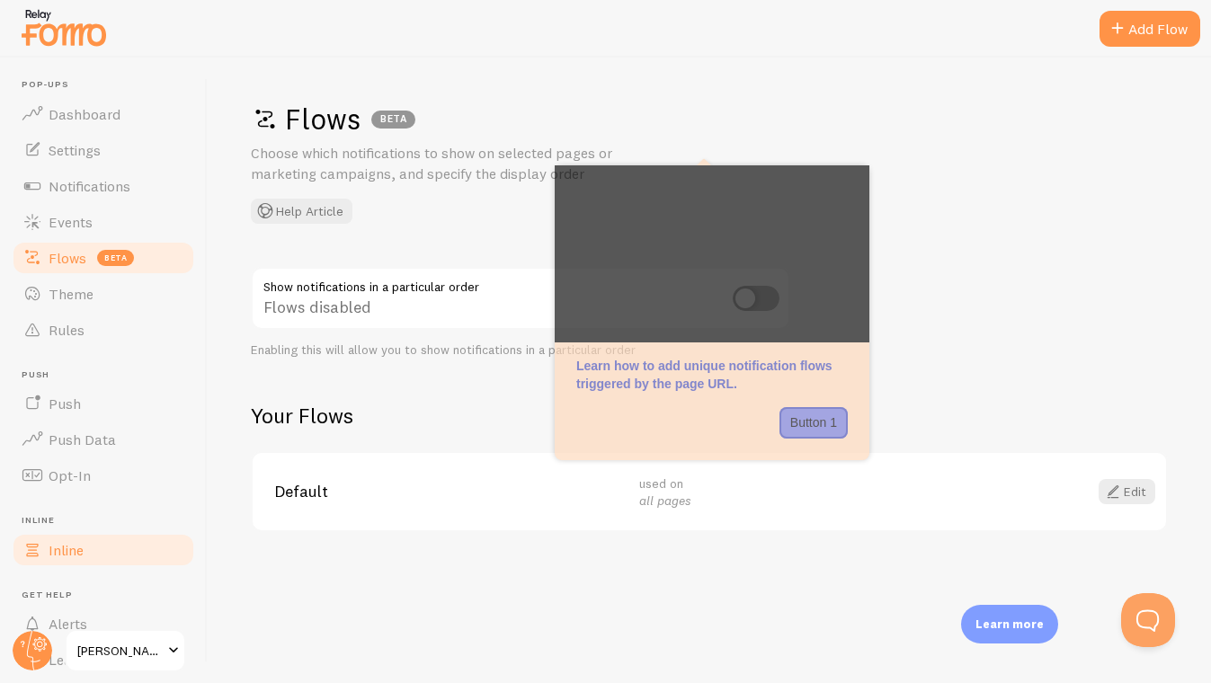
click at [72, 556] on span "Inline" at bounding box center [66, 550] width 35 height 18
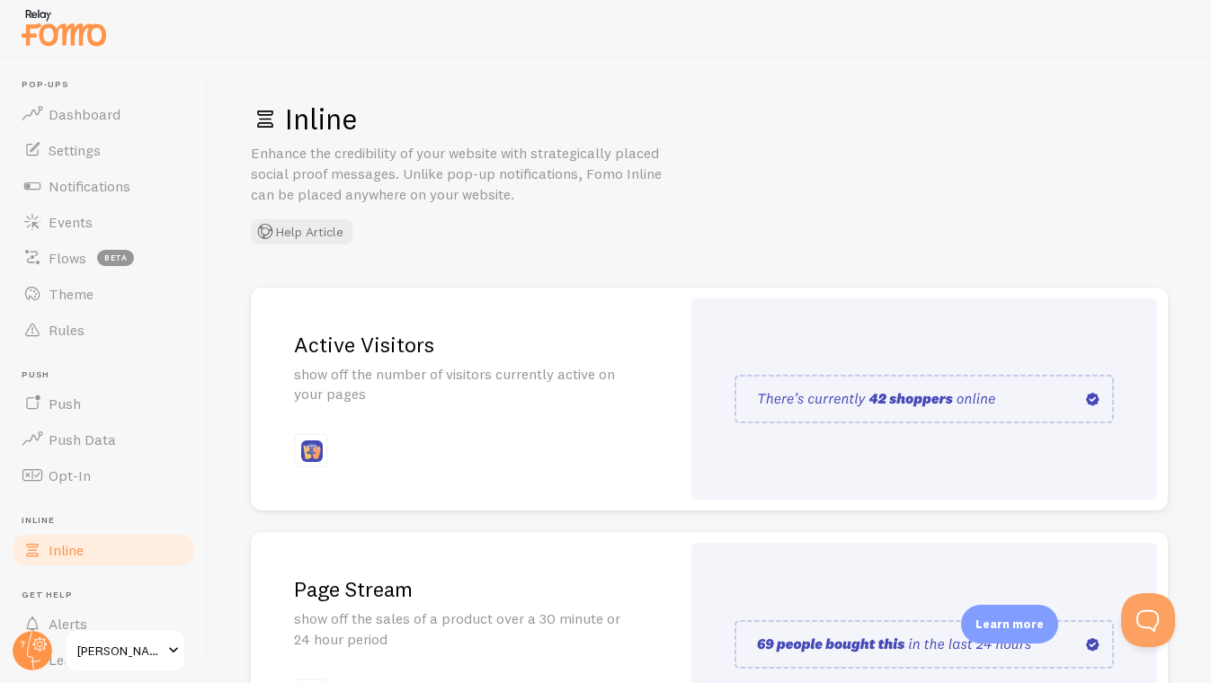
click at [1181, 389] on div "Inline Enhance the credibility of your website with strategically placed social…" at bounding box center [710, 371] width 1004 height 626
click at [64, 436] on span "Push Data" at bounding box center [82, 440] width 67 height 18
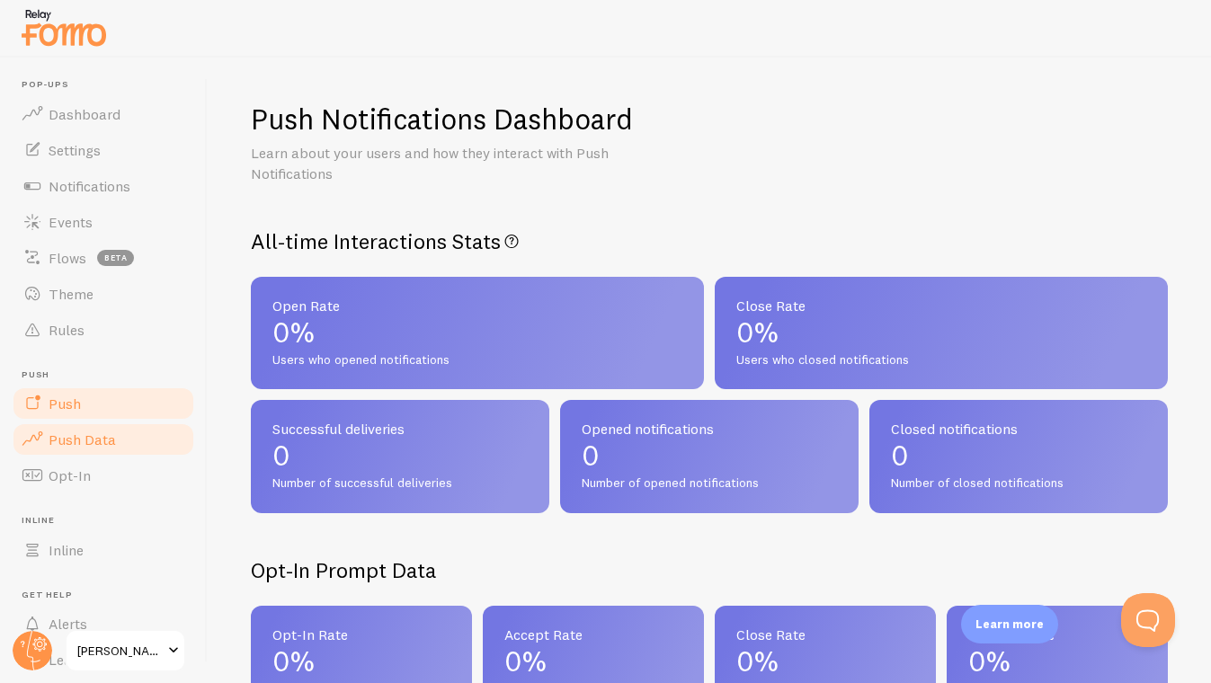
click at [57, 412] on link "Push" at bounding box center [103, 404] width 185 height 36
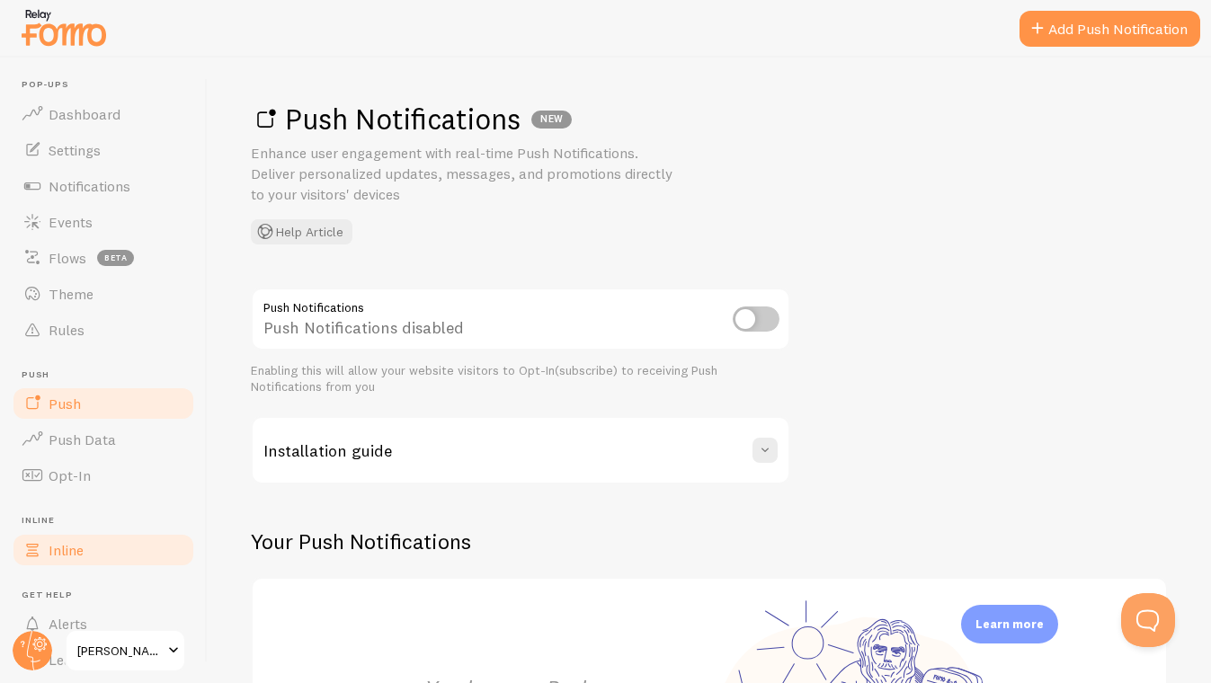
click at [183, 532] on link "Inline" at bounding box center [103, 550] width 185 height 36
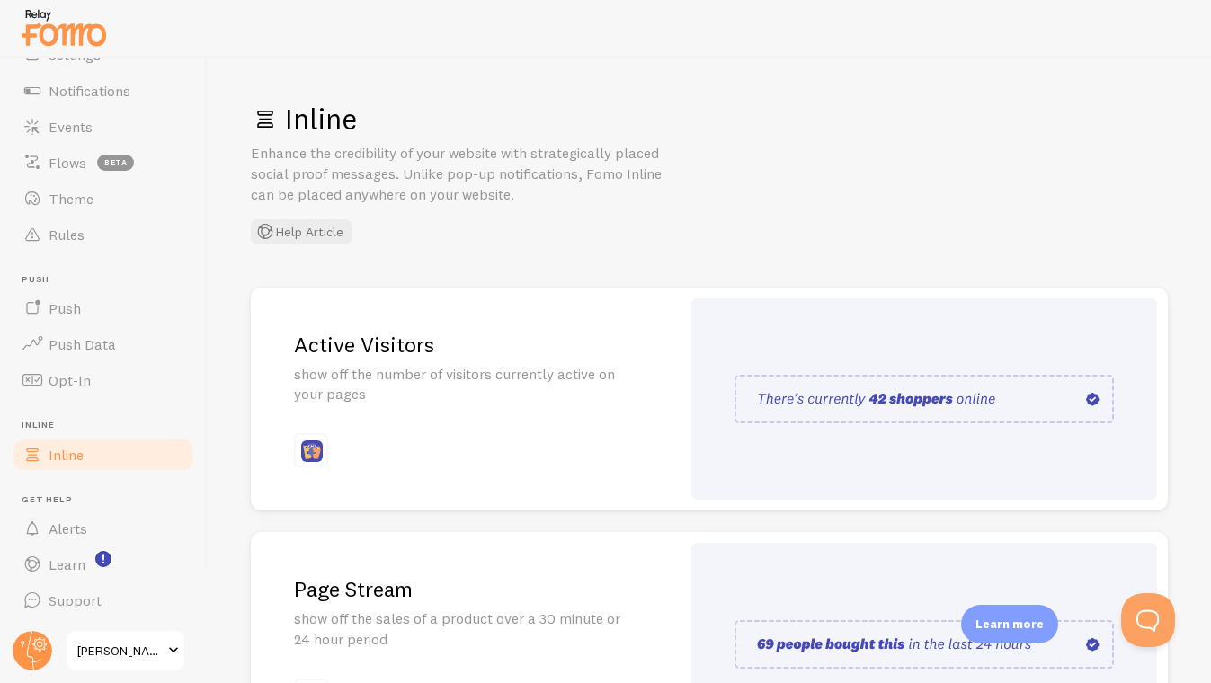
scroll to position [94, 0]
click at [205, 149] on header "Pop-ups Dashboard Settings Notifications Events Flows beta Theme Rules [GEOGRAP…" at bounding box center [103, 371] width 207 height 626
click at [129, 272] on ul "Pop-ups Dashboard Settings Notifications Events Flows beta Theme Rules [GEOGRAP…" at bounding box center [103, 303] width 185 height 635
click at [97, 307] on link "Push" at bounding box center [103, 310] width 185 height 36
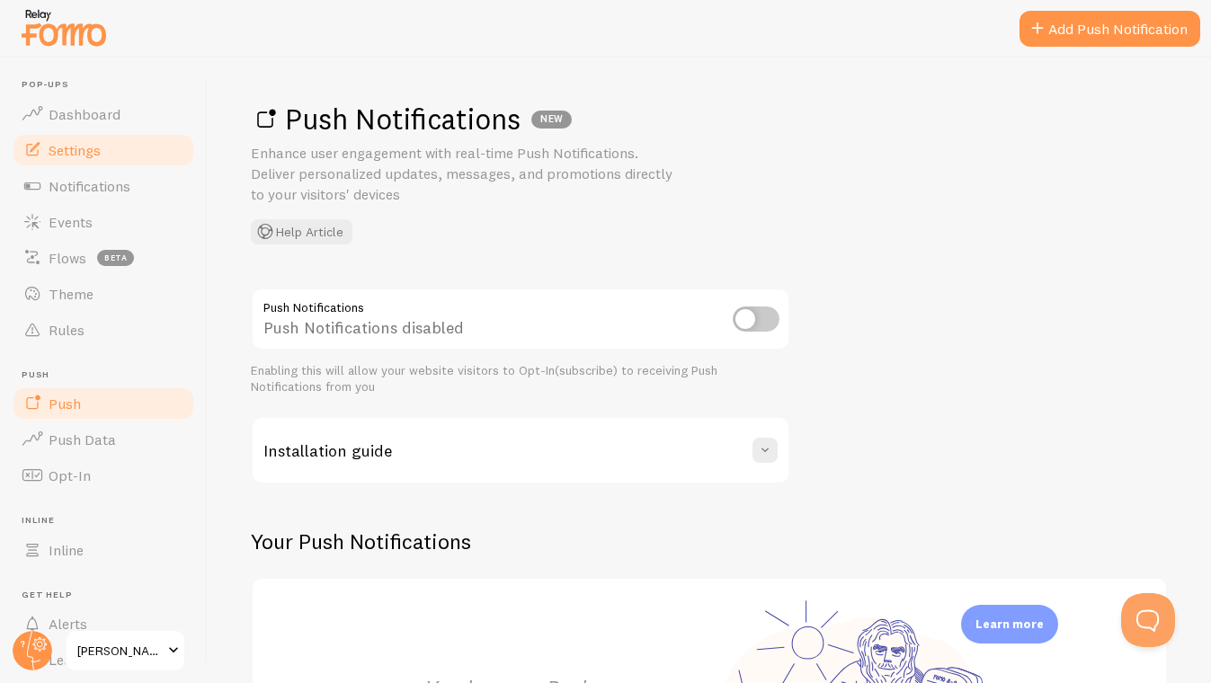
click at [52, 154] on span "Settings" at bounding box center [75, 150] width 52 height 18
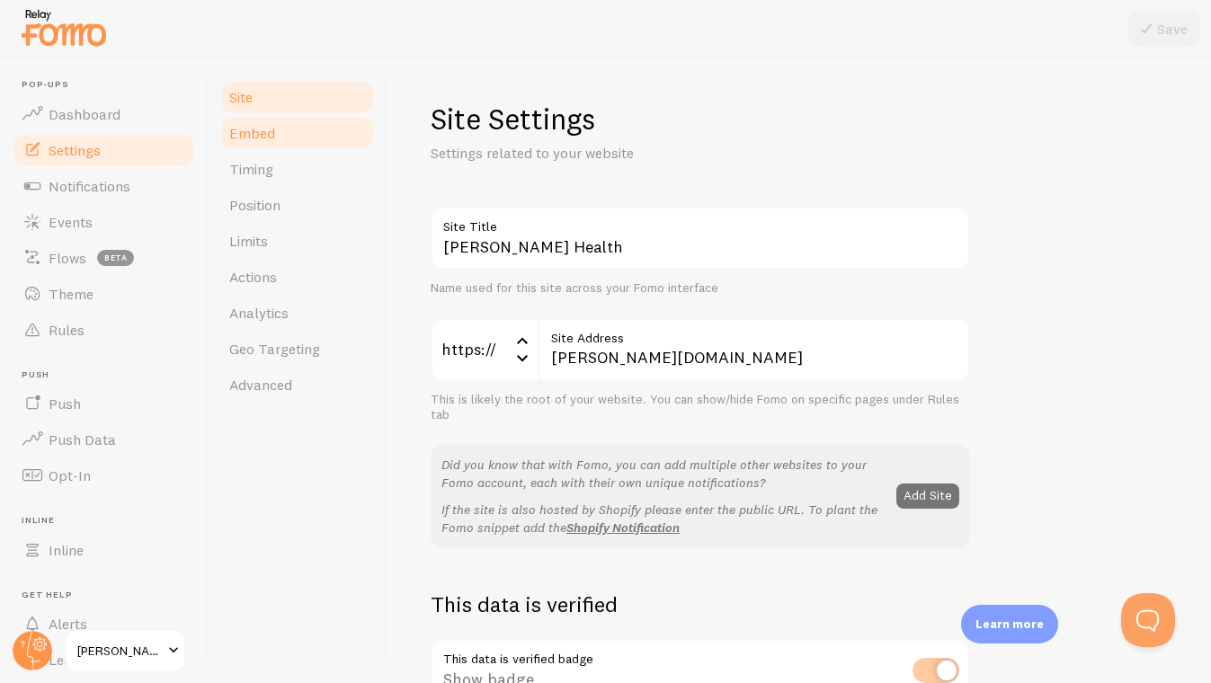
click at [256, 130] on span "Embed" at bounding box center [252, 133] width 46 height 18
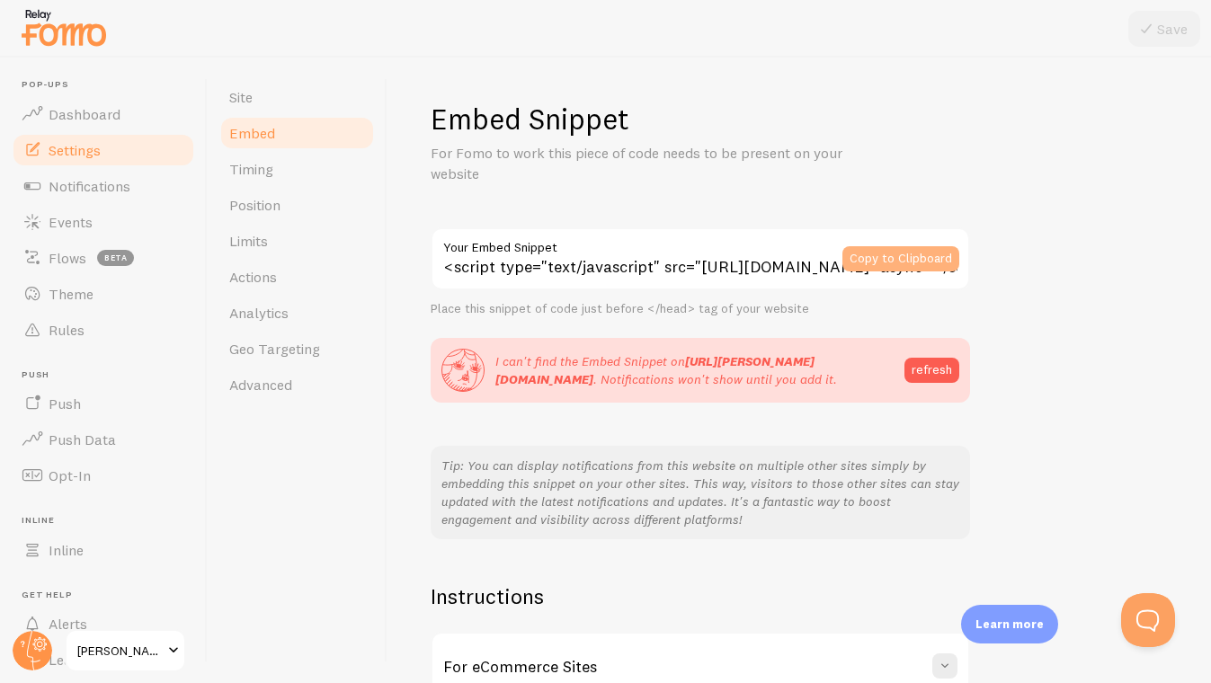
click at [917, 259] on button "Copy to Clipboard" at bounding box center [901, 258] width 117 height 25
click at [719, 267] on input "<script type="text/javascript" src="[URL][DOMAIN_NAME]" async></script>" at bounding box center [701, 259] width 540 height 63
